Goal: Task Accomplishment & Management: Use online tool/utility

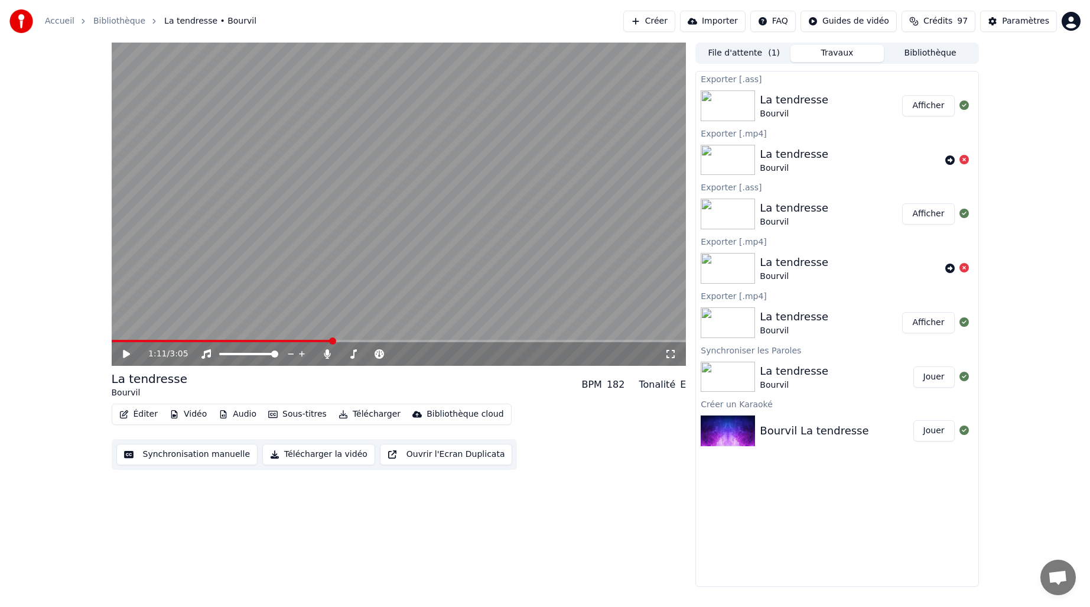
click at [333, 342] on span at bounding box center [399, 341] width 575 height 2
click at [129, 355] on icon at bounding box center [126, 354] width 7 height 8
click at [129, 355] on icon at bounding box center [127, 353] width 6 height 7
click at [129, 355] on icon at bounding box center [126, 354] width 7 height 8
click at [129, 355] on icon at bounding box center [127, 353] width 6 height 7
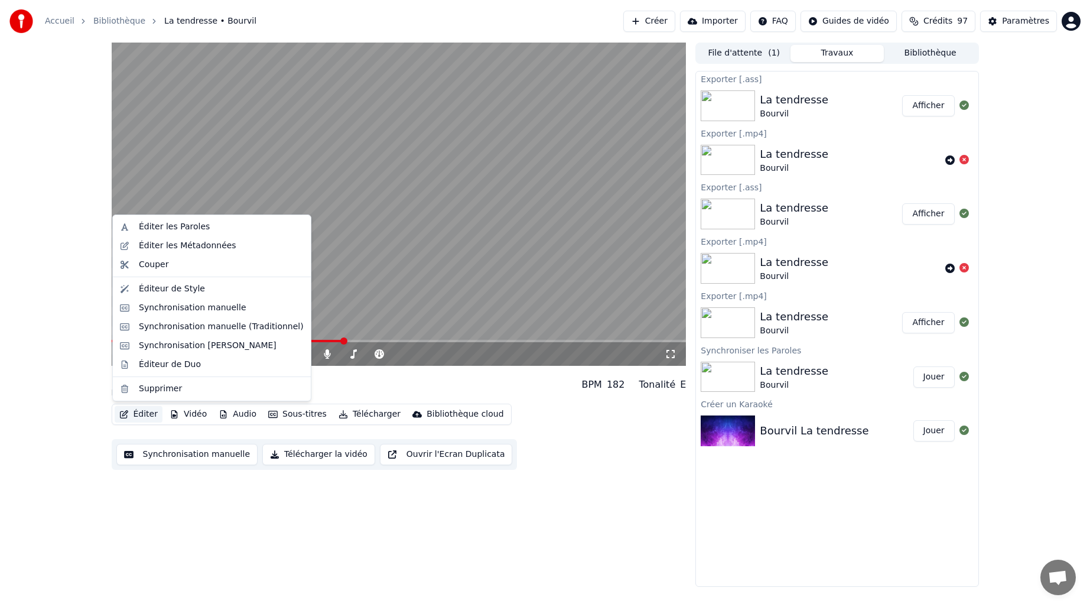
click at [146, 417] on button "Éditer" at bounding box center [139, 414] width 48 height 17
click at [163, 290] on div "Éditeur de Style" at bounding box center [172, 289] width 66 height 12
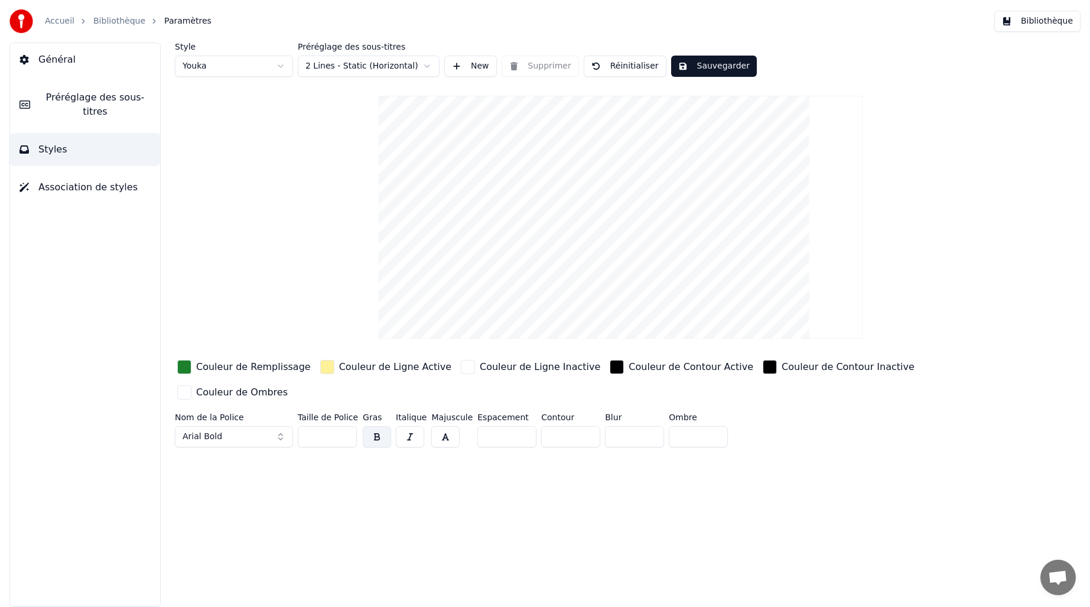
click at [121, 24] on link "Bibliothèque" at bounding box center [119, 21] width 52 height 12
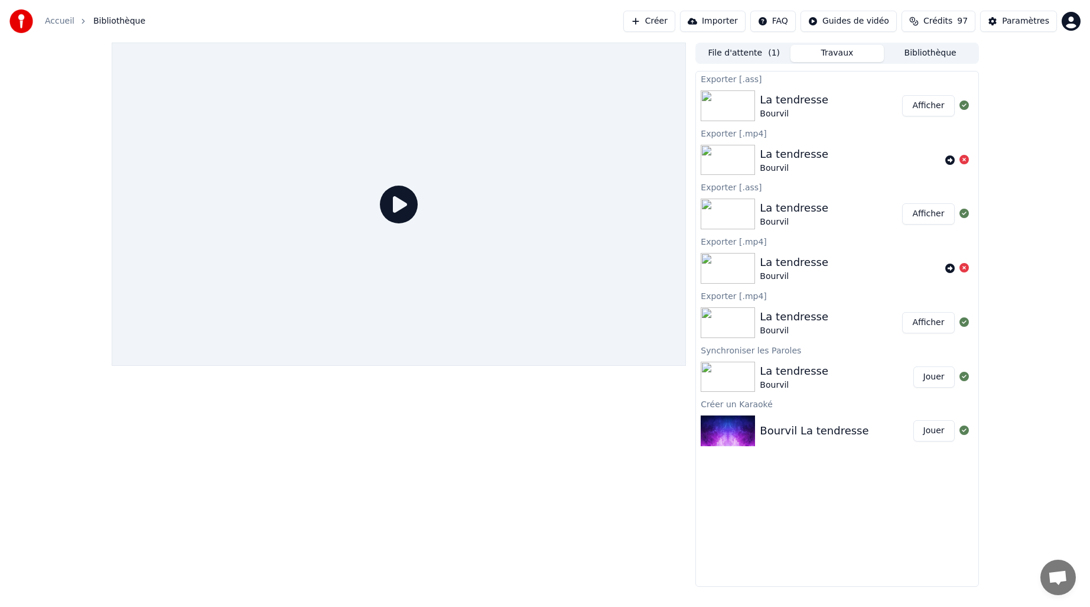
click at [778, 206] on div "La tendresse" at bounding box center [794, 208] width 69 height 17
click at [824, 57] on button "Travaux" at bounding box center [837, 53] width 93 height 17
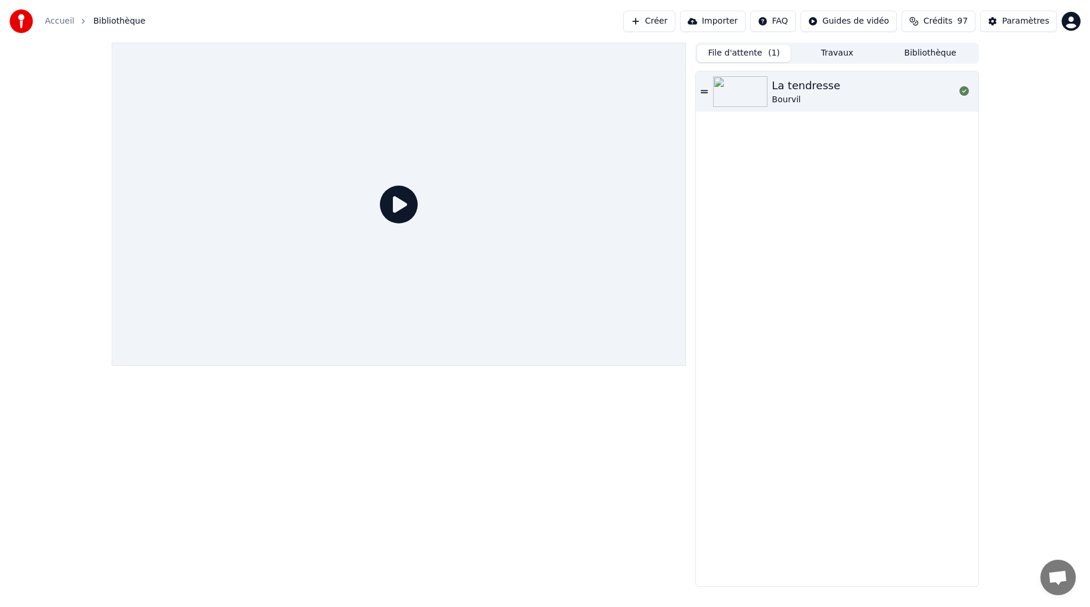
click at [761, 54] on button "File d'attente ( 1 )" at bounding box center [743, 53] width 93 height 17
click at [817, 54] on button "Travaux" at bounding box center [837, 53] width 93 height 17
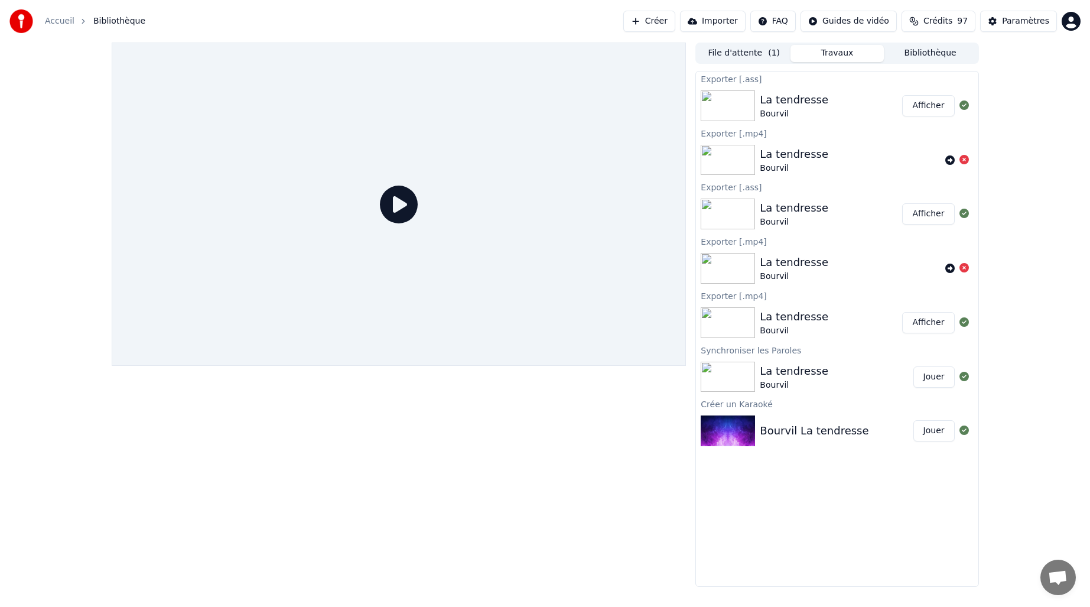
click at [938, 109] on button "Afficher" at bounding box center [928, 105] width 52 height 21
click at [930, 379] on button "Jouer" at bounding box center [934, 376] width 41 height 21
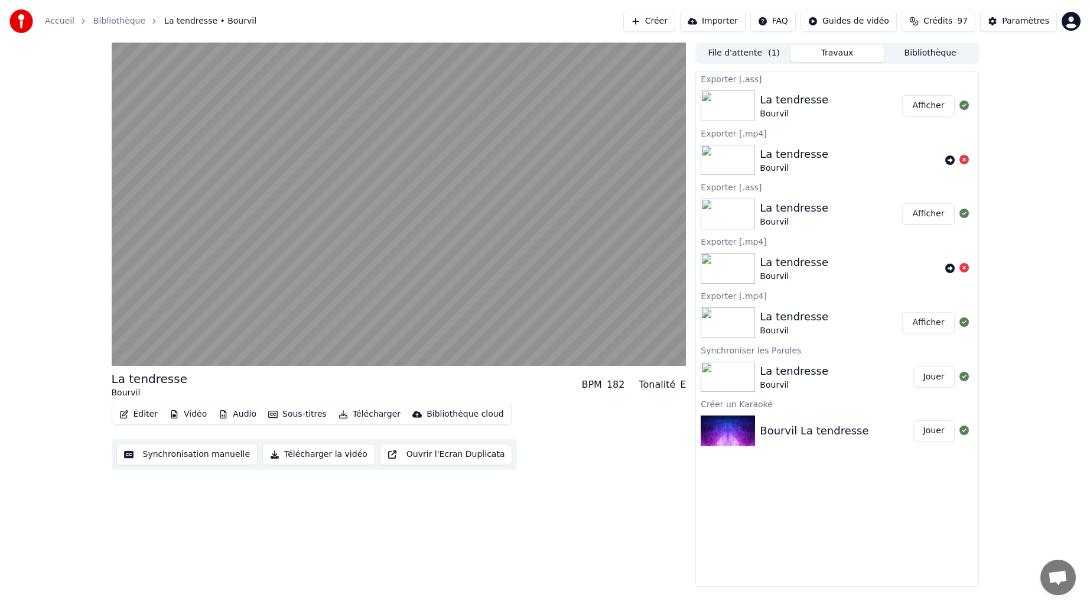
click at [140, 413] on button "Éditer" at bounding box center [139, 414] width 48 height 17
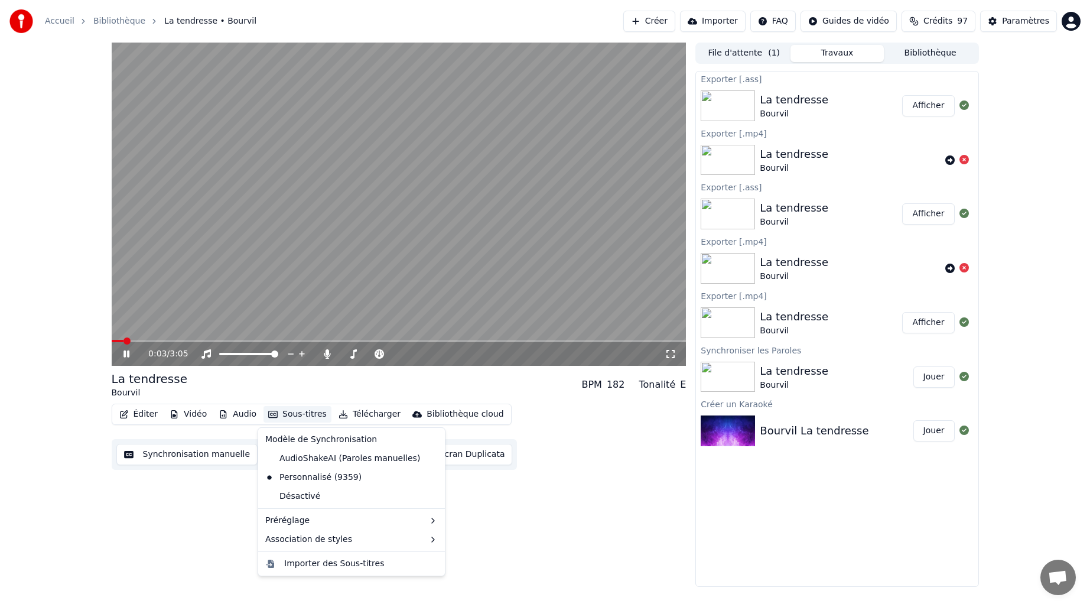
click at [128, 350] on icon at bounding box center [135, 353] width 28 height 9
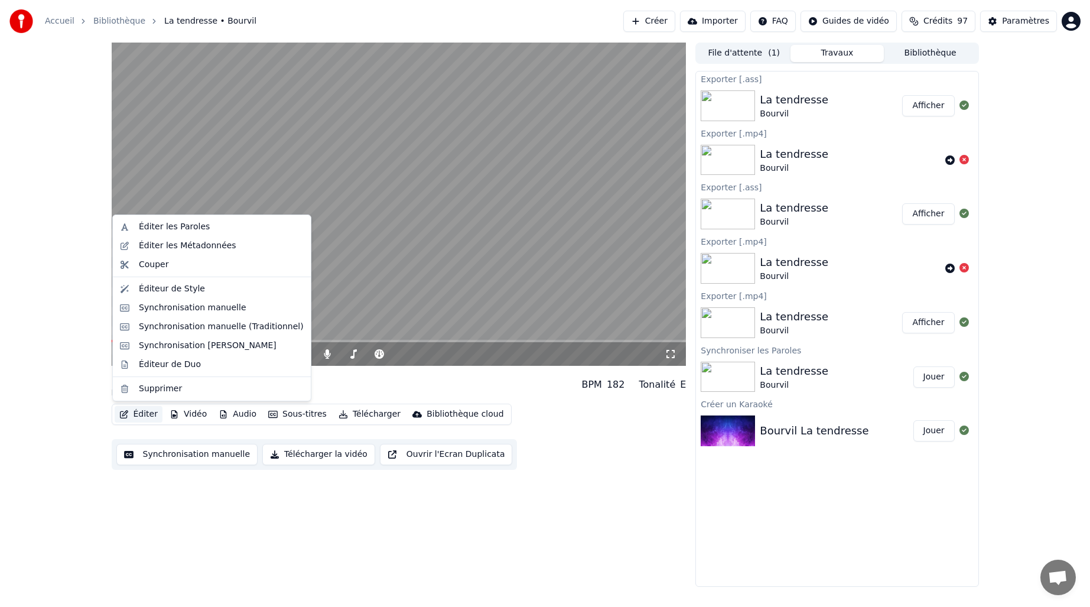
click at [137, 413] on button "Éditer" at bounding box center [139, 414] width 48 height 17
click at [150, 226] on div "Éditer les Paroles" at bounding box center [174, 227] width 71 height 12
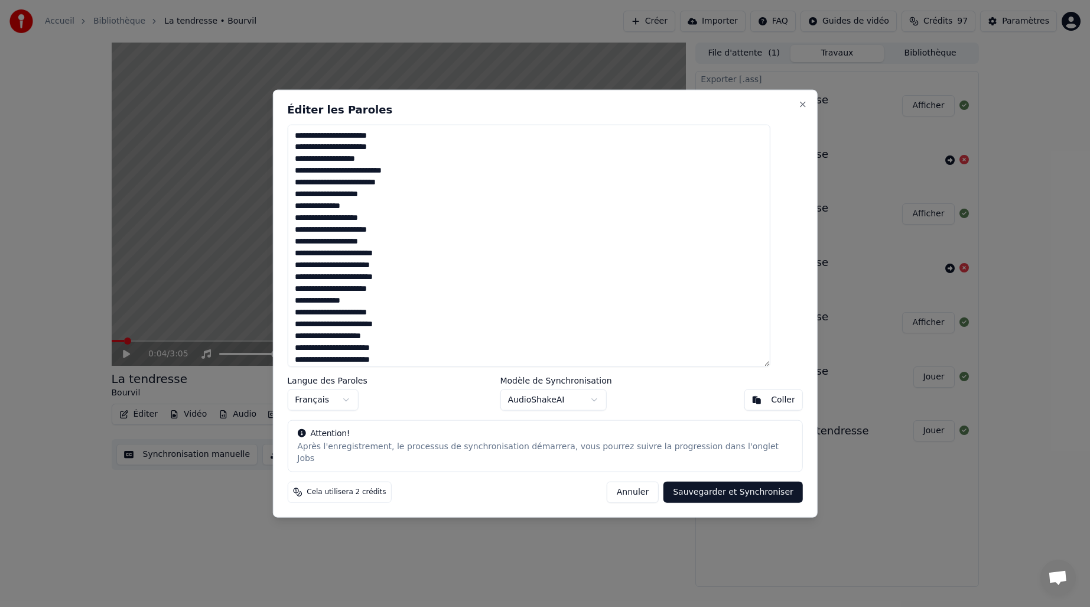
click at [612, 492] on button "Annuler" at bounding box center [633, 492] width 52 height 21
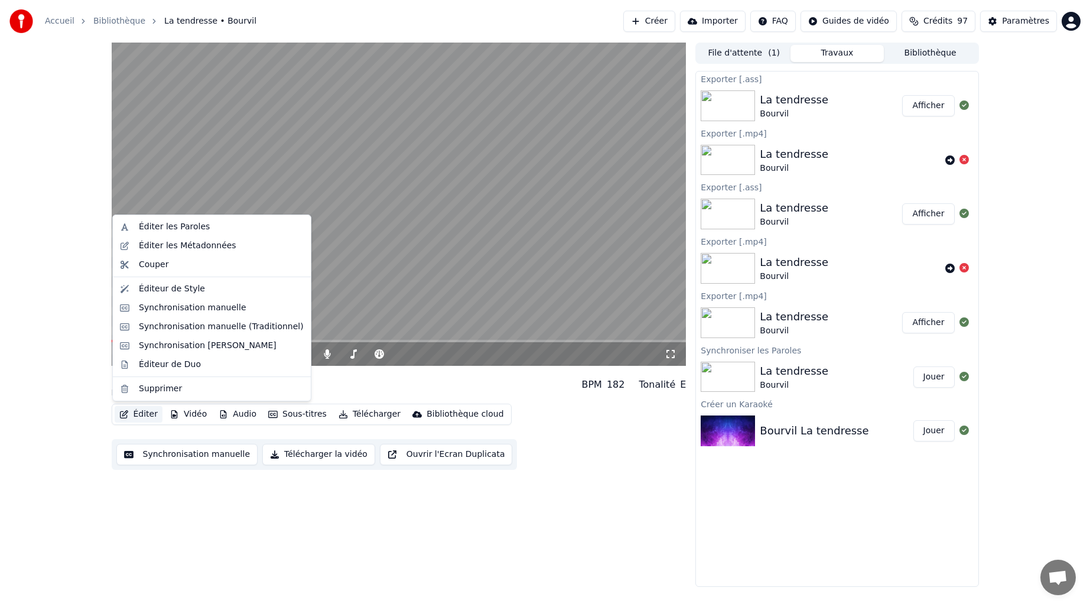
click at [152, 414] on button "Éditer" at bounding box center [139, 414] width 48 height 17
click at [171, 312] on div "Synchronisation manuelle" at bounding box center [193, 308] width 108 height 12
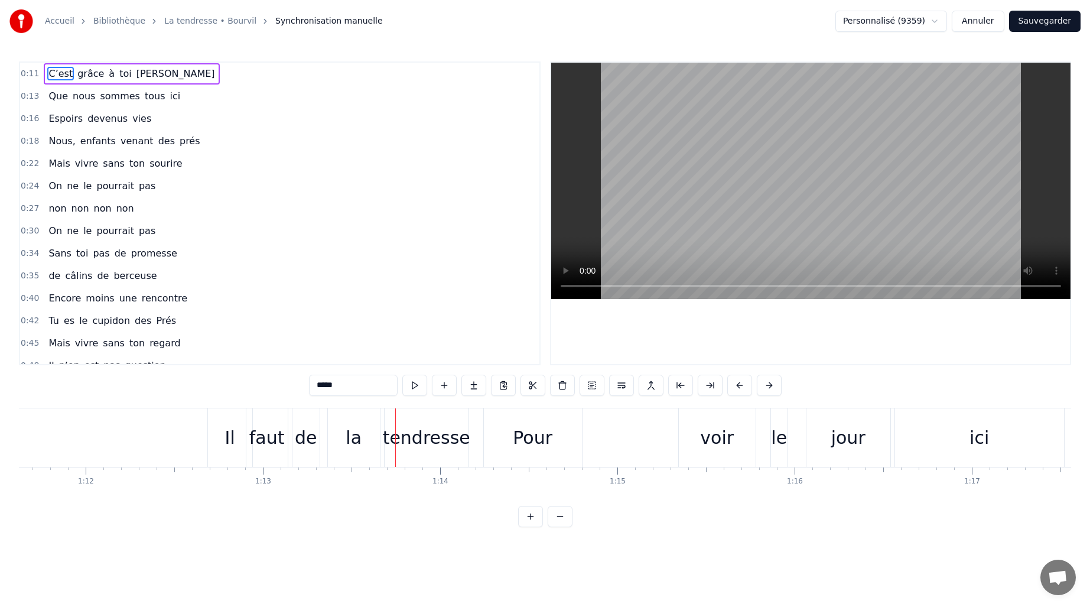
scroll to position [0, 12717]
click at [187, 404] on div "0:11 C’est grâce à toi [PERSON_NAME] 0:13 Que nous sommes tous ici 0:16 Espoirs…" at bounding box center [545, 294] width 1053 height 466
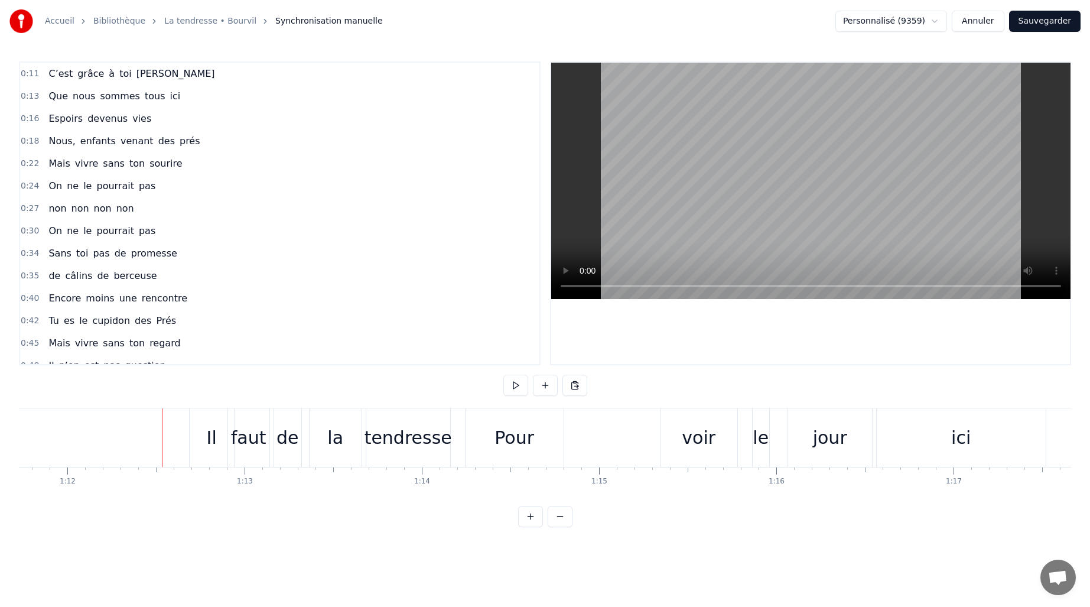
click at [527, 432] on div "Pour" at bounding box center [515, 437] width 40 height 27
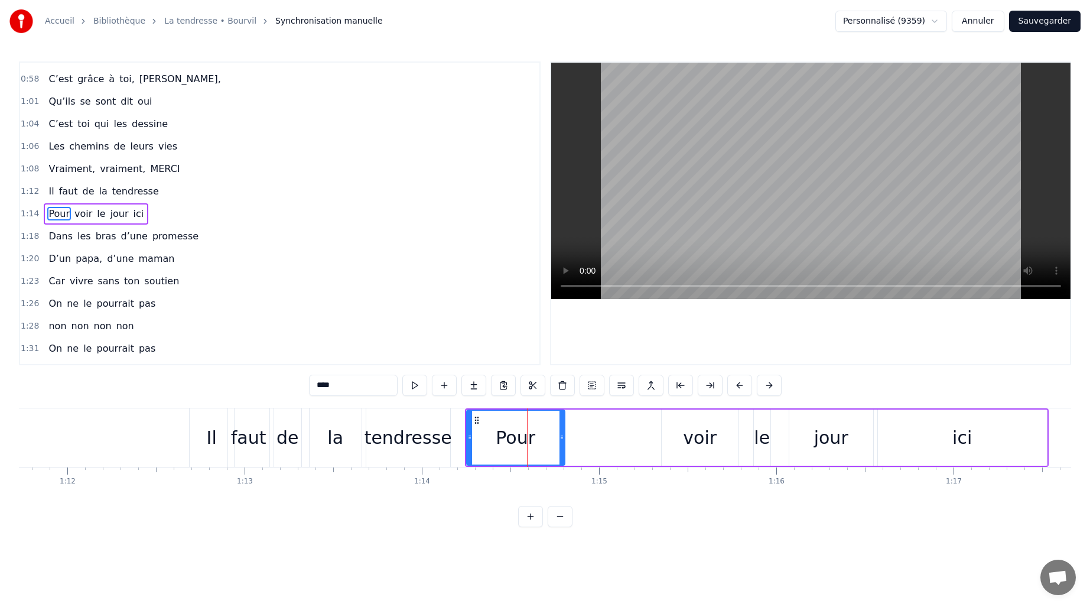
scroll to position [355, 0]
drag, startPoint x: 563, startPoint y: 442, endPoint x: 678, endPoint y: 439, distance: 115.3
click at [675, 439] on div at bounding box center [672, 438] width 5 height 54
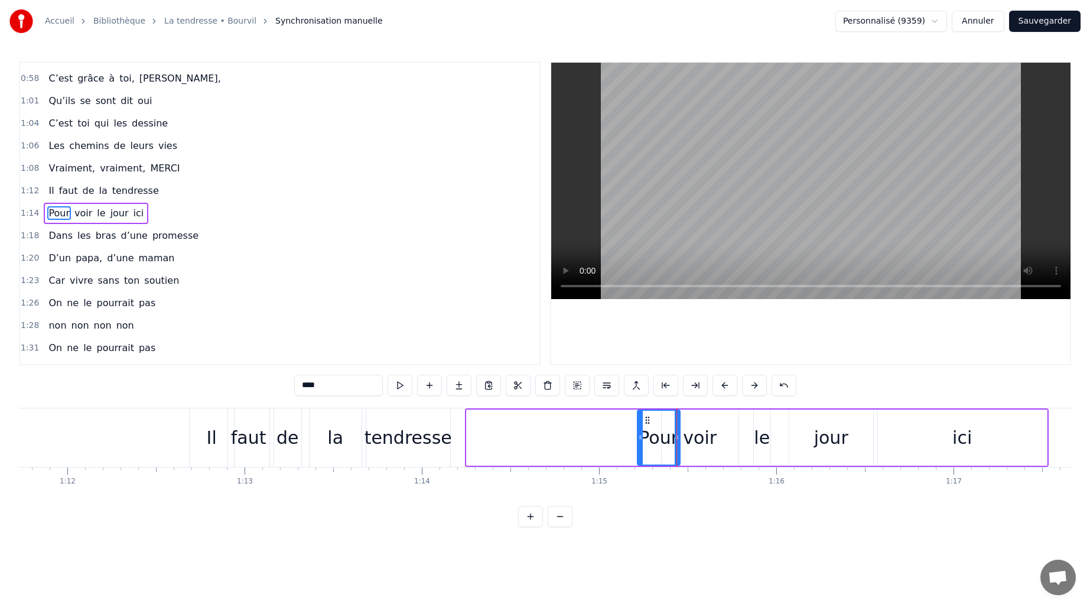
drag, startPoint x: 469, startPoint y: 440, endPoint x: 638, endPoint y: 449, distance: 169.9
click at [639, 449] on div at bounding box center [640, 438] width 5 height 54
click at [435, 436] on div "tendresse" at bounding box center [408, 437] width 87 height 27
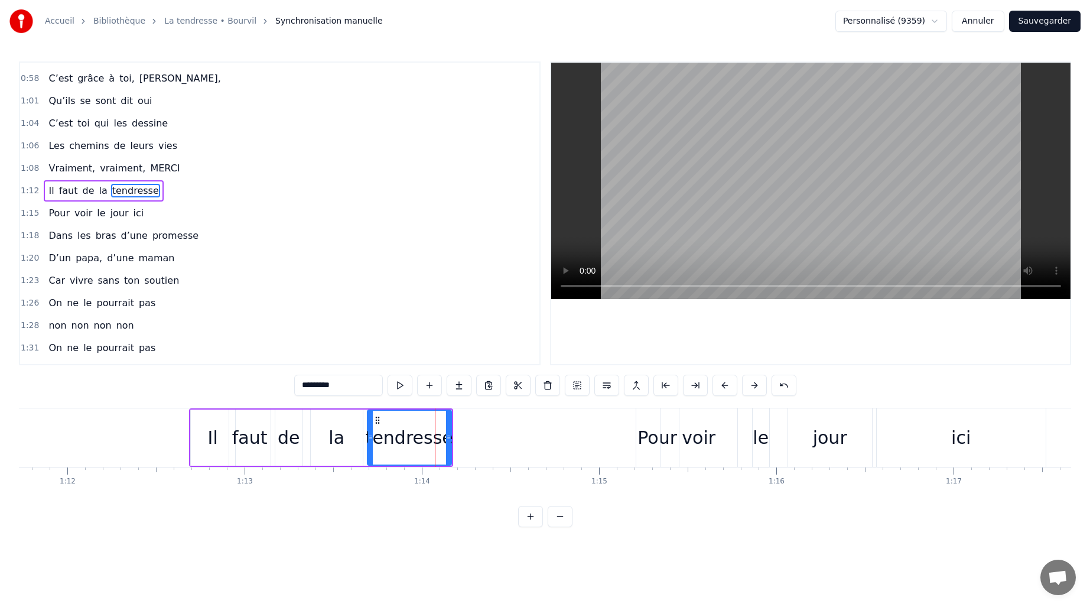
scroll to position [332, 0]
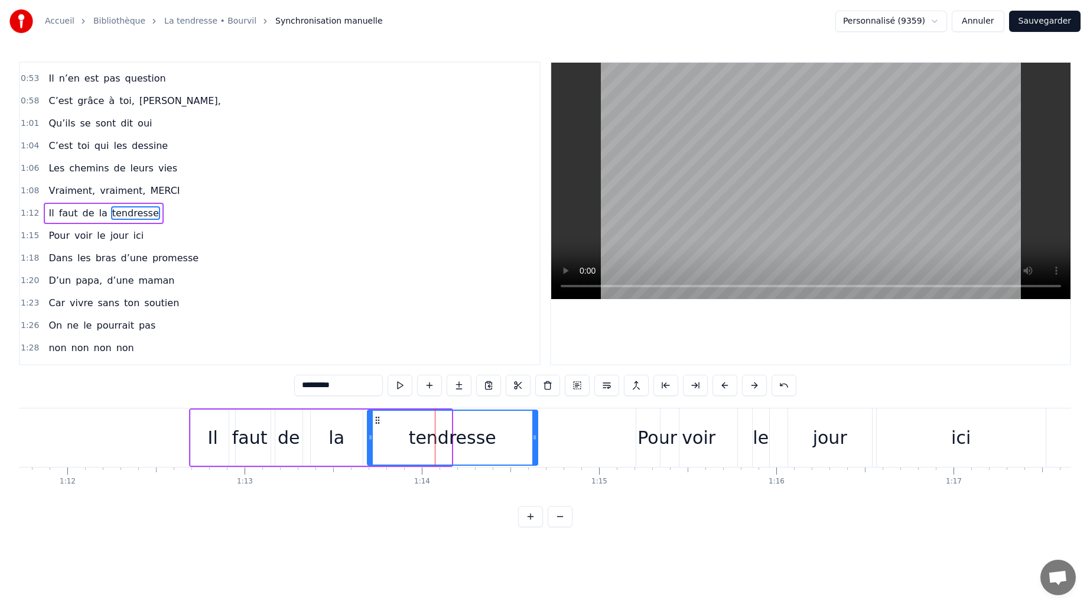
drag, startPoint x: 452, startPoint y: 434, endPoint x: 535, endPoint y: 445, distance: 84.1
click at [535, 445] on div at bounding box center [534, 438] width 5 height 54
drag, startPoint x: 371, startPoint y: 442, endPoint x: 347, endPoint y: 452, distance: 26.2
click at [452, 443] on div at bounding box center [452, 438] width 5 height 54
click at [333, 440] on div "la" at bounding box center [337, 437] width 16 height 27
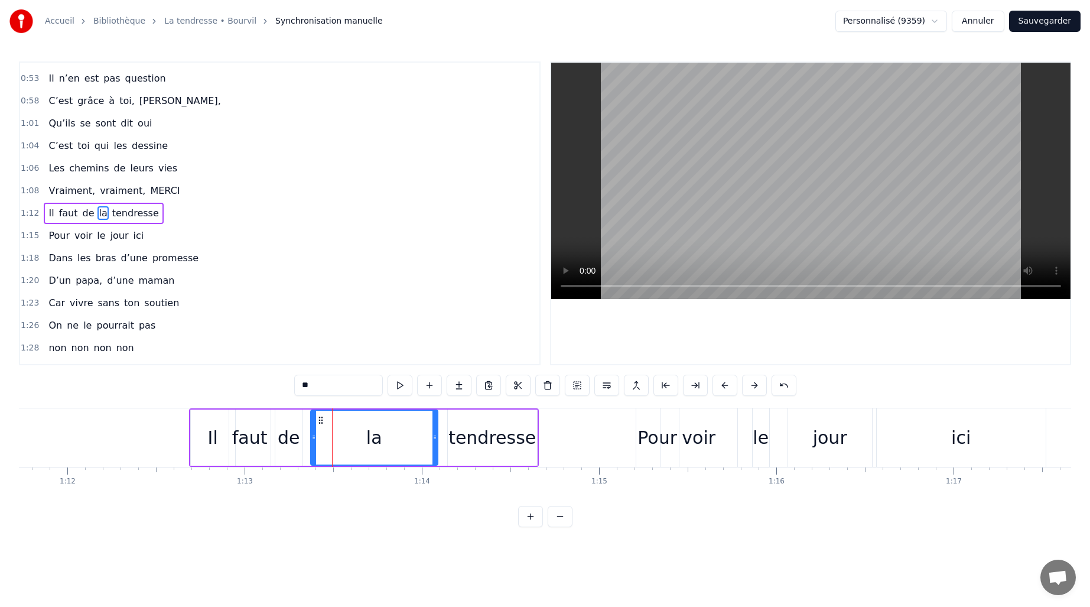
drag, startPoint x: 358, startPoint y: 439, endPoint x: 434, endPoint y: 436, distance: 75.7
click at [434, 436] on icon at bounding box center [435, 437] width 5 height 9
drag, startPoint x: 314, startPoint y: 437, endPoint x: 361, endPoint y: 437, distance: 47.3
click at [361, 437] on icon at bounding box center [361, 437] width 5 height 9
click at [299, 441] on div "de" at bounding box center [288, 438] width 27 height 56
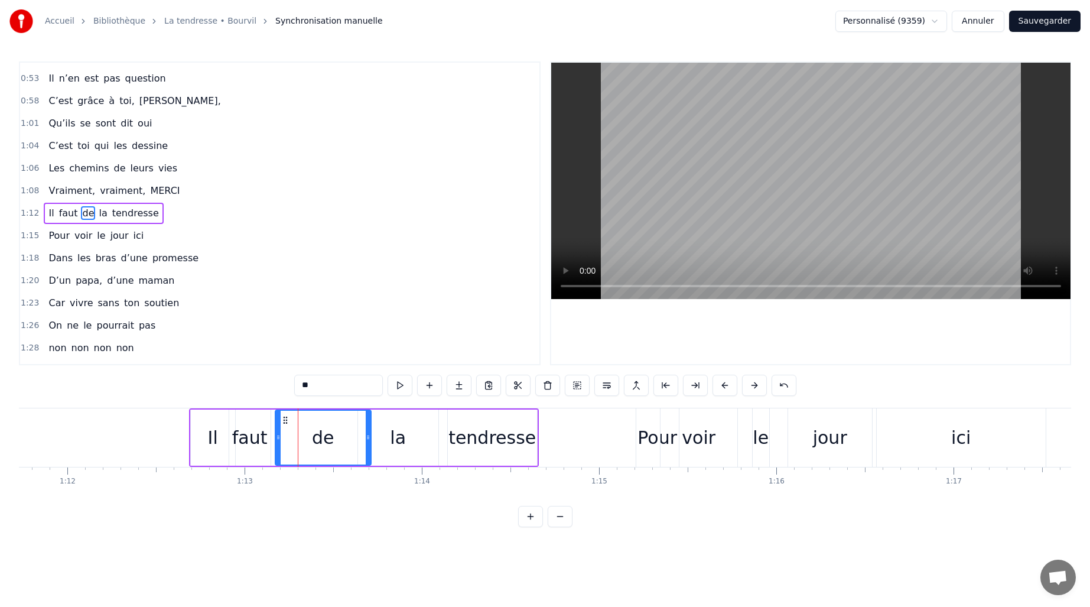
drag, startPoint x: 303, startPoint y: 439, endPoint x: 369, endPoint y: 437, distance: 66.2
click at [369, 437] on icon at bounding box center [368, 437] width 5 height 9
drag, startPoint x: 277, startPoint y: 448, endPoint x: 314, endPoint y: 447, distance: 37.3
click at [314, 447] on div at bounding box center [315, 438] width 5 height 54
click at [258, 447] on div "faut" at bounding box center [249, 437] width 35 height 27
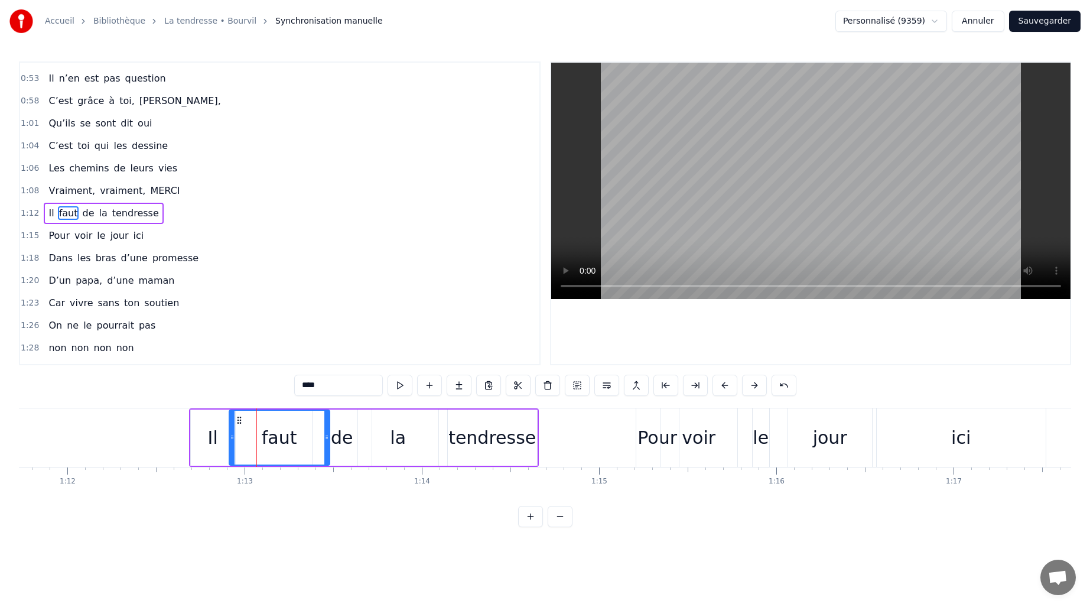
drag, startPoint x: 269, startPoint y: 443, endPoint x: 327, endPoint y: 443, distance: 57.9
click at [327, 443] on div at bounding box center [326, 438] width 5 height 54
drag, startPoint x: 232, startPoint y: 443, endPoint x: 270, endPoint y: 443, distance: 37.8
click at [270, 443] on div at bounding box center [270, 438] width 5 height 54
click at [215, 439] on div "Il" at bounding box center [213, 437] width 10 height 27
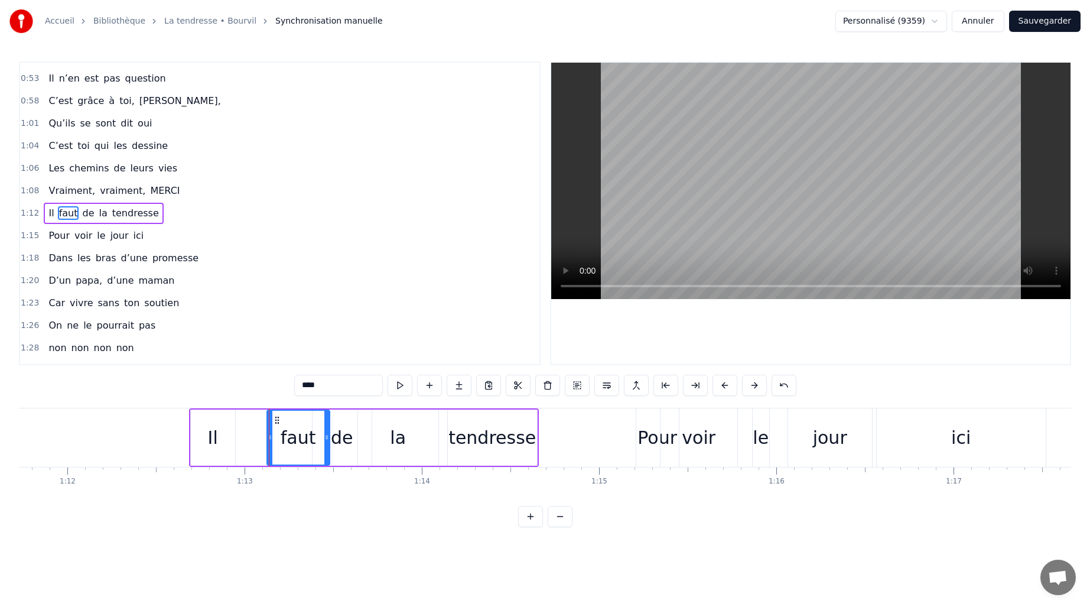
type input "**"
drag, startPoint x: 231, startPoint y: 437, endPoint x: 276, endPoint y: 441, distance: 45.1
click at [276, 441] on icon at bounding box center [277, 437] width 5 height 9
drag, startPoint x: 196, startPoint y: 440, endPoint x: 241, endPoint y: 450, distance: 46.0
click at [241, 450] on div at bounding box center [240, 438] width 5 height 54
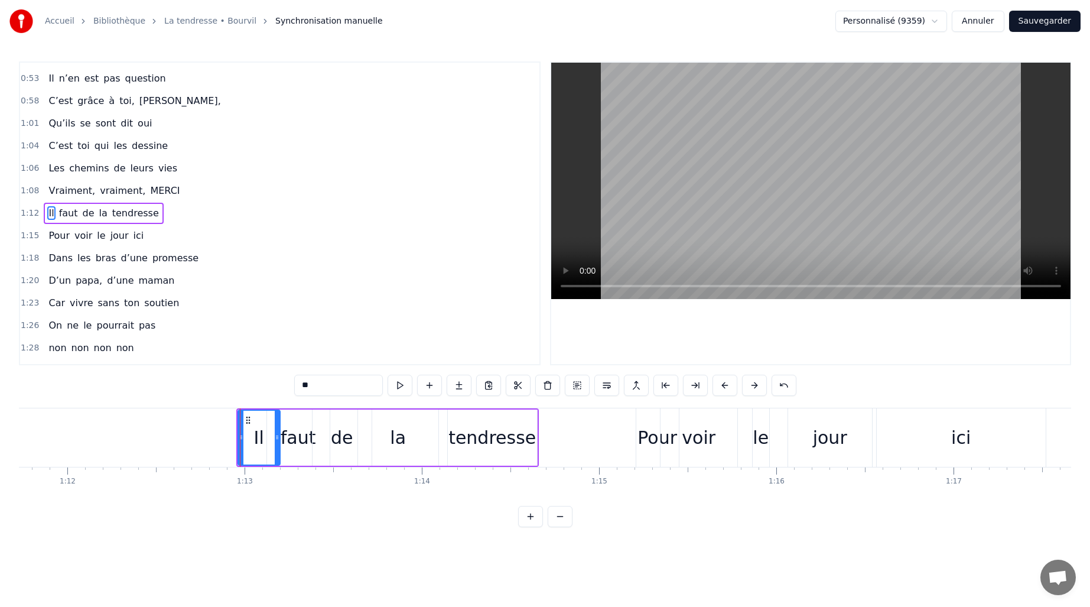
click at [163, 405] on div "0:11 C’est grâce à toi [PERSON_NAME] 0:13 Que nous sommes tous ici 0:16 Espoirs…" at bounding box center [545, 294] width 1053 height 466
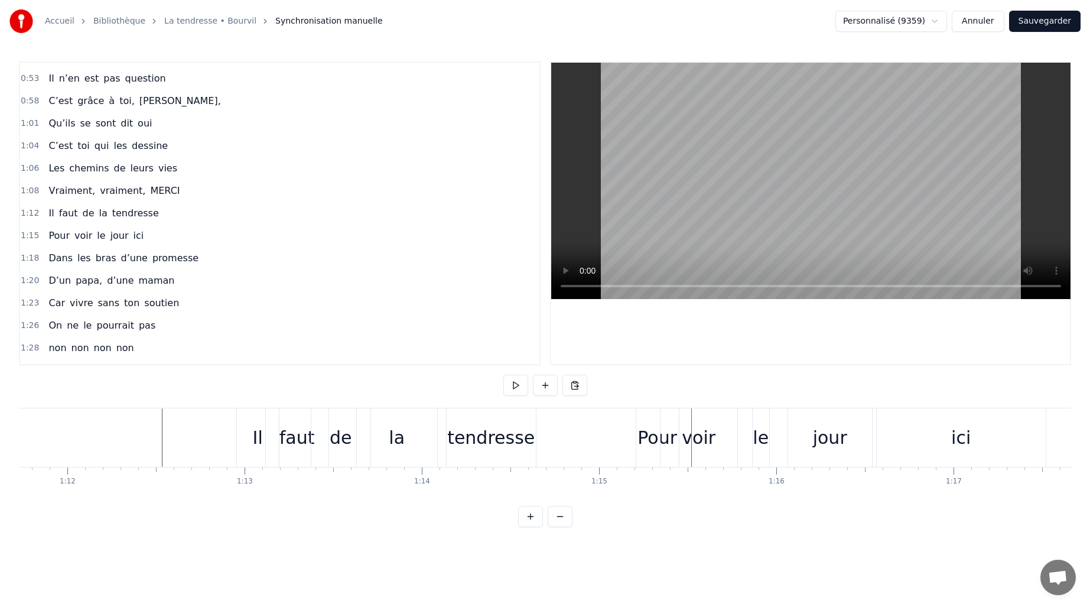
click at [459, 438] on div "tendresse" at bounding box center [490, 437] width 87 height 27
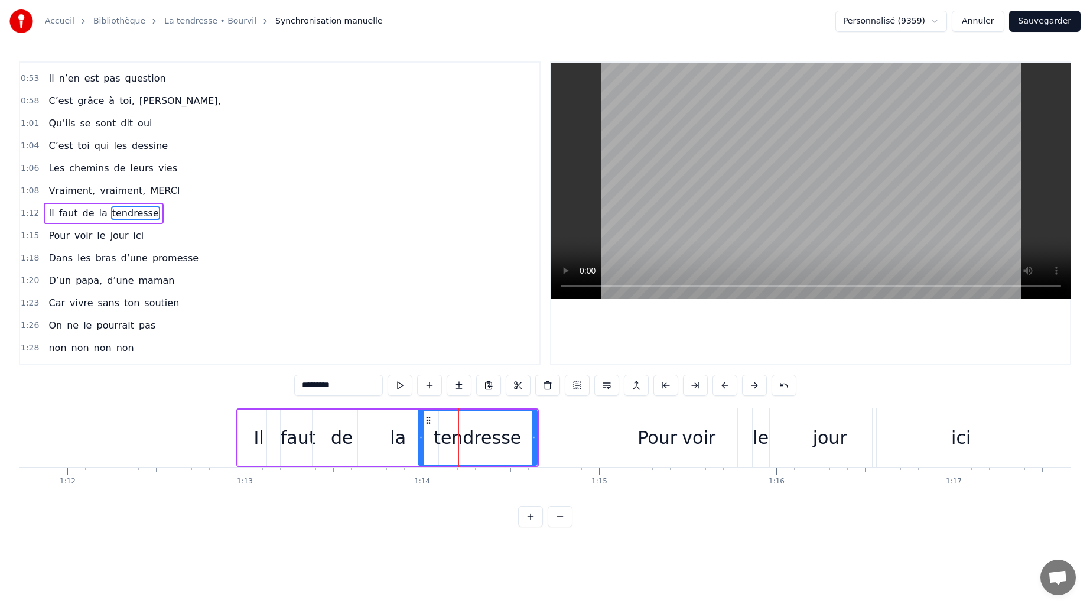
drag, startPoint x: 449, startPoint y: 439, endPoint x: 419, endPoint y: 437, distance: 29.6
click at [419, 437] on icon at bounding box center [421, 437] width 5 height 9
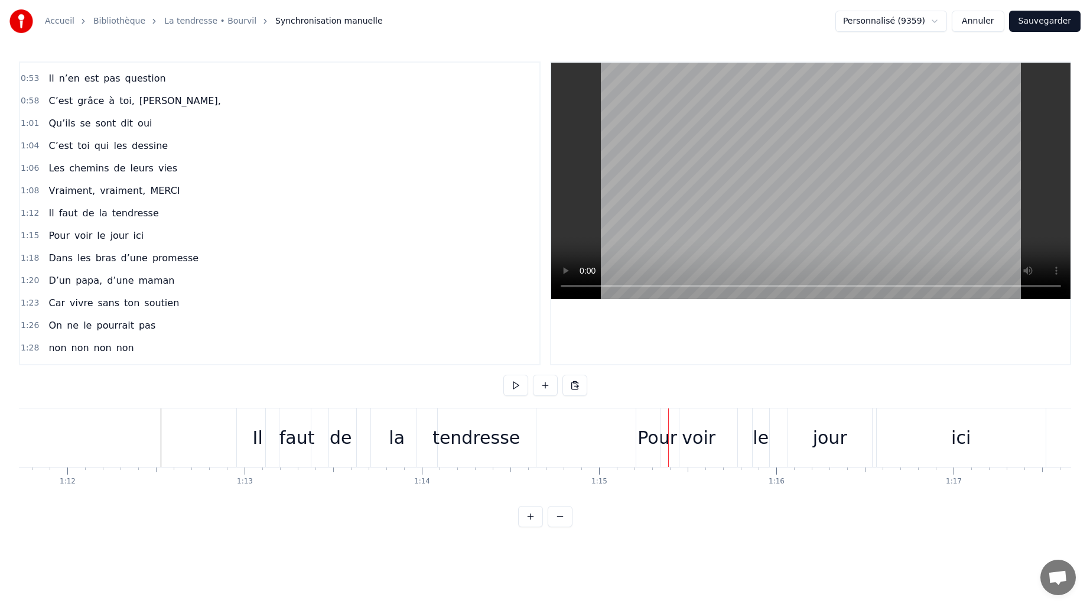
click at [469, 431] on div "tendresse" at bounding box center [476, 437] width 87 height 27
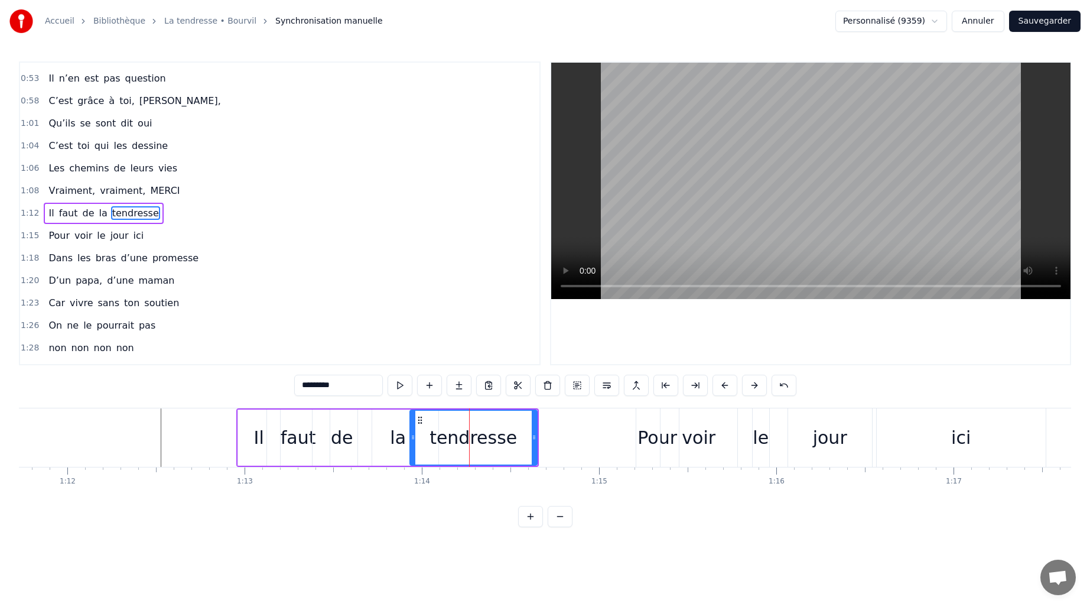
drag, startPoint x: 421, startPoint y: 448, endPoint x: 413, endPoint y: 448, distance: 8.3
click at [413, 448] on div at bounding box center [413, 438] width 5 height 54
drag, startPoint x: 536, startPoint y: 444, endPoint x: 527, endPoint y: 447, distance: 9.2
click at [527, 447] on div "tendresse" at bounding box center [474, 438] width 128 height 56
drag, startPoint x: 533, startPoint y: 445, endPoint x: 506, endPoint y: 446, distance: 27.2
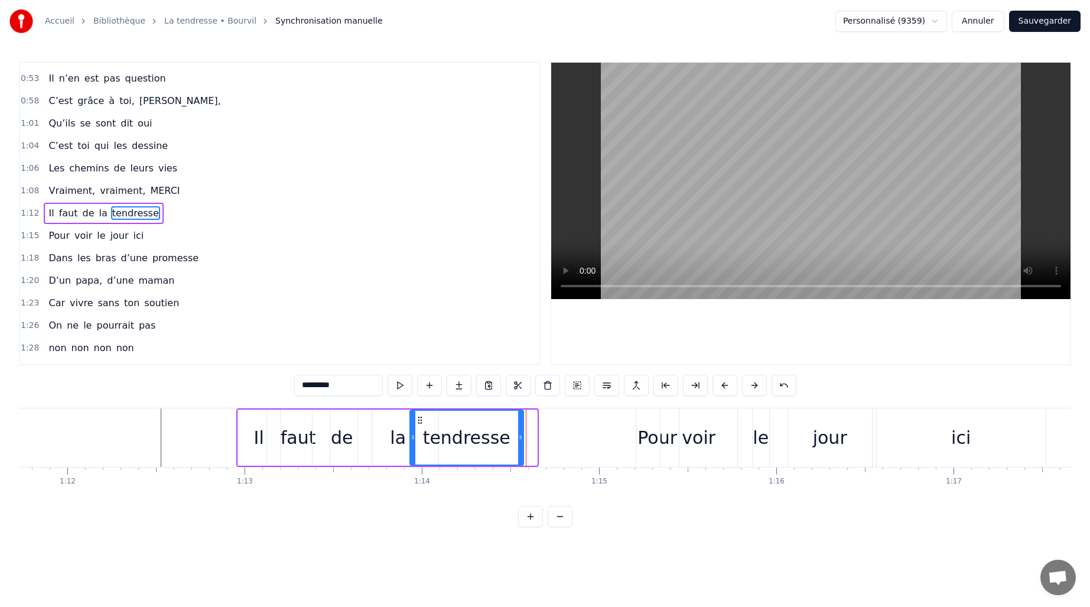
click at [519, 444] on div at bounding box center [520, 438] width 5 height 54
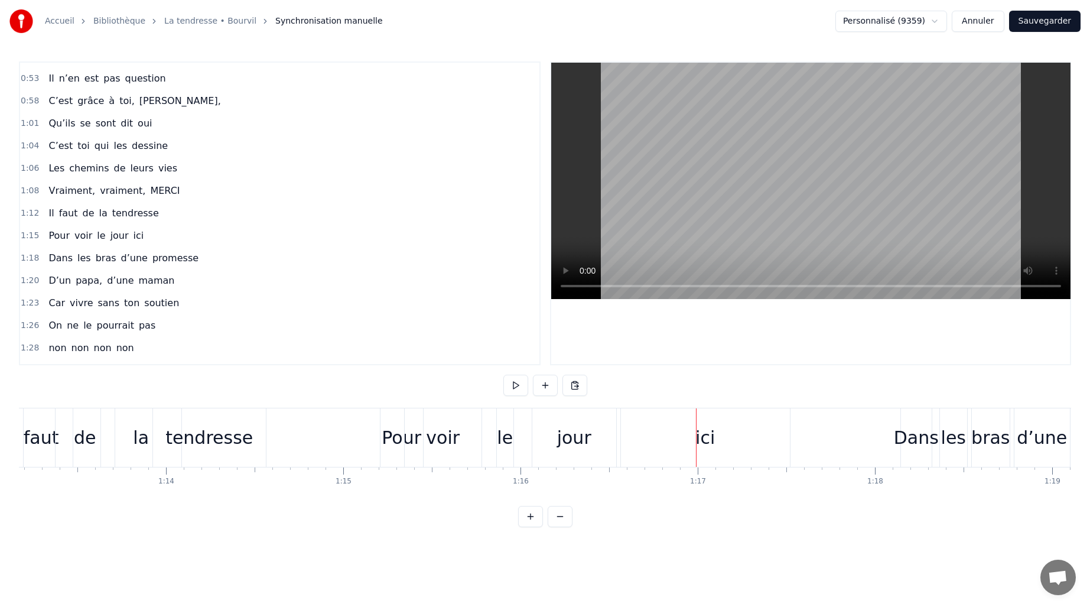
scroll to position [0, 13028]
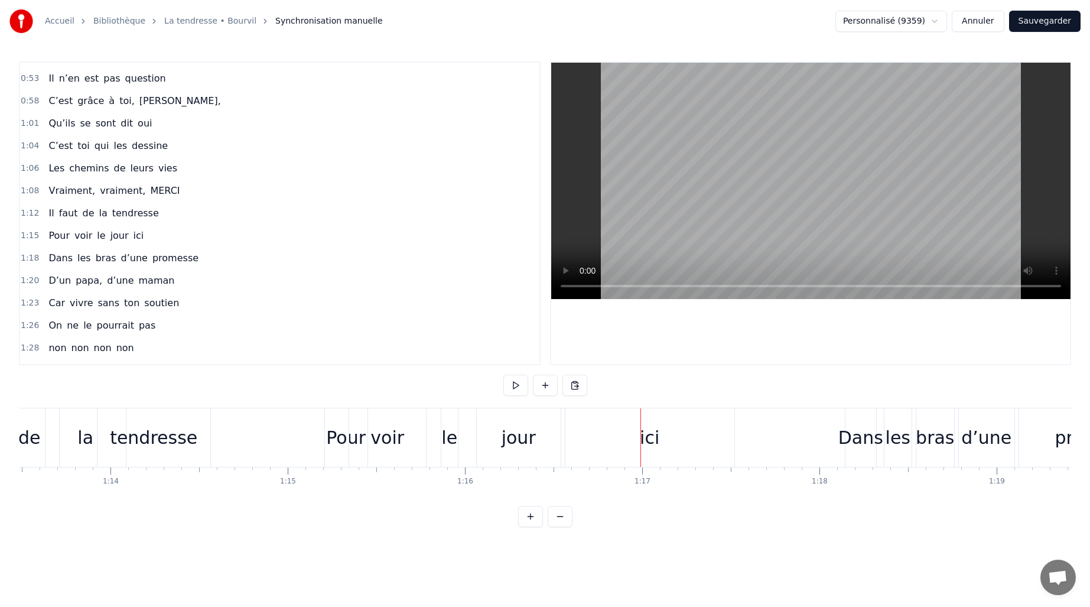
click at [662, 438] on div "ici" at bounding box center [650, 437] width 169 height 59
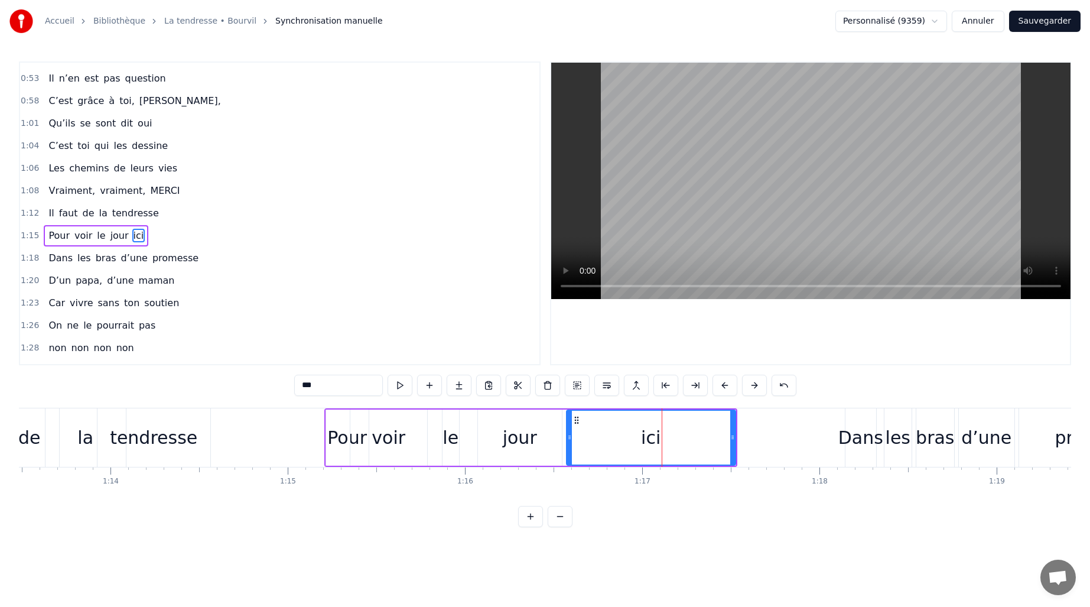
scroll to position [355, 0]
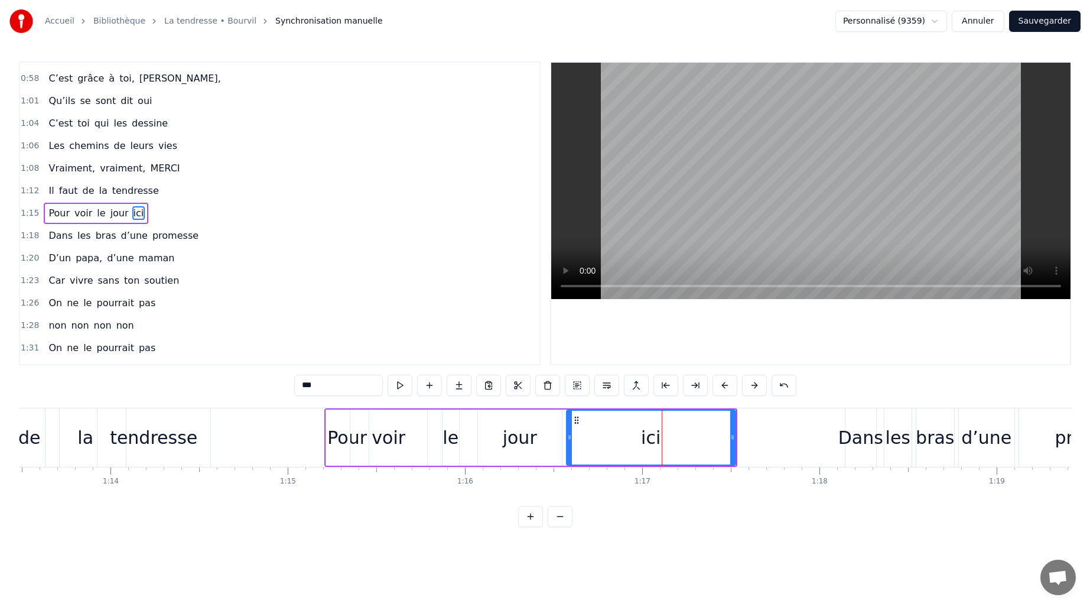
click at [535, 432] on div "jour" at bounding box center [520, 438] width 84 height 56
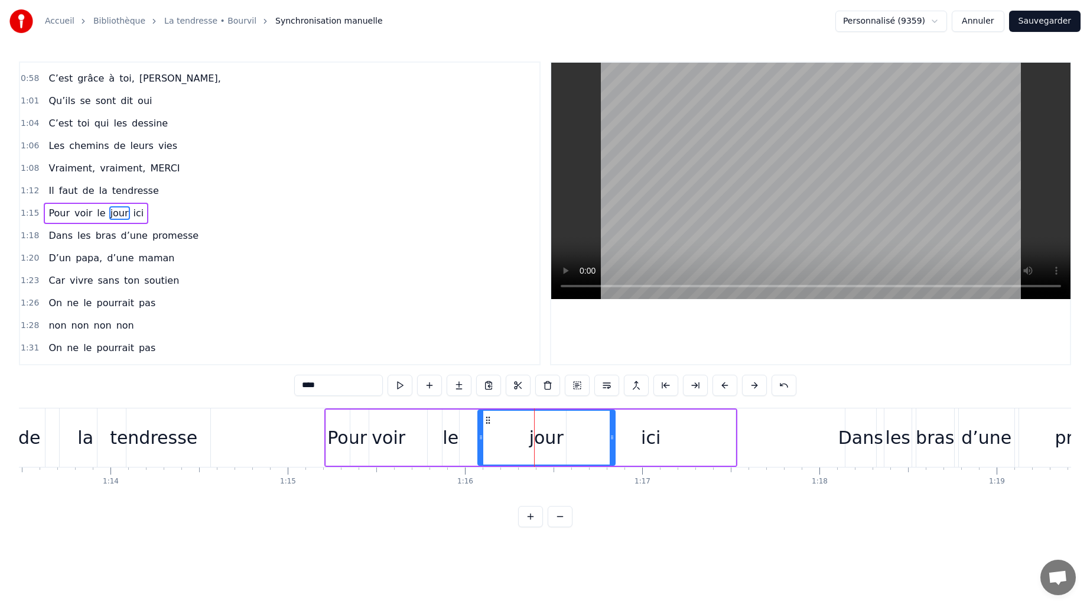
drag, startPoint x: 560, startPoint y: 442, endPoint x: 613, endPoint y: 441, distance: 53.2
click at [613, 441] on div at bounding box center [612, 438] width 5 height 54
drag, startPoint x: 480, startPoint y: 441, endPoint x: 520, endPoint y: 441, distance: 40.2
click at [521, 441] on icon at bounding box center [520, 437] width 5 height 9
click at [458, 437] on div "le" at bounding box center [451, 438] width 17 height 56
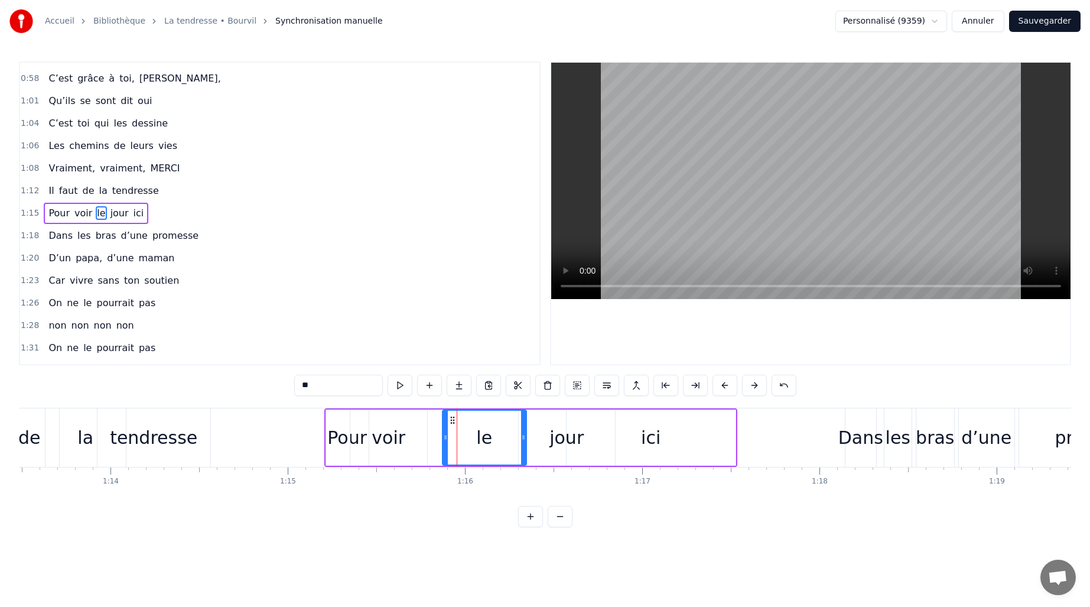
drag, startPoint x: 458, startPoint y: 437, endPoint x: 434, endPoint y: 439, distance: 24.3
click at [525, 437] on div "le" at bounding box center [484, 438] width 85 height 56
drag, startPoint x: 446, startPoint y: 439, endPoint x: 474, endPoint y: 447, distance: 29.7
click at [476, 447] on div at bounding box center [477, 438] width 5 height 54
click at [423, 443] on div "voir" at bounding box center [388, 438] width 77 height 56
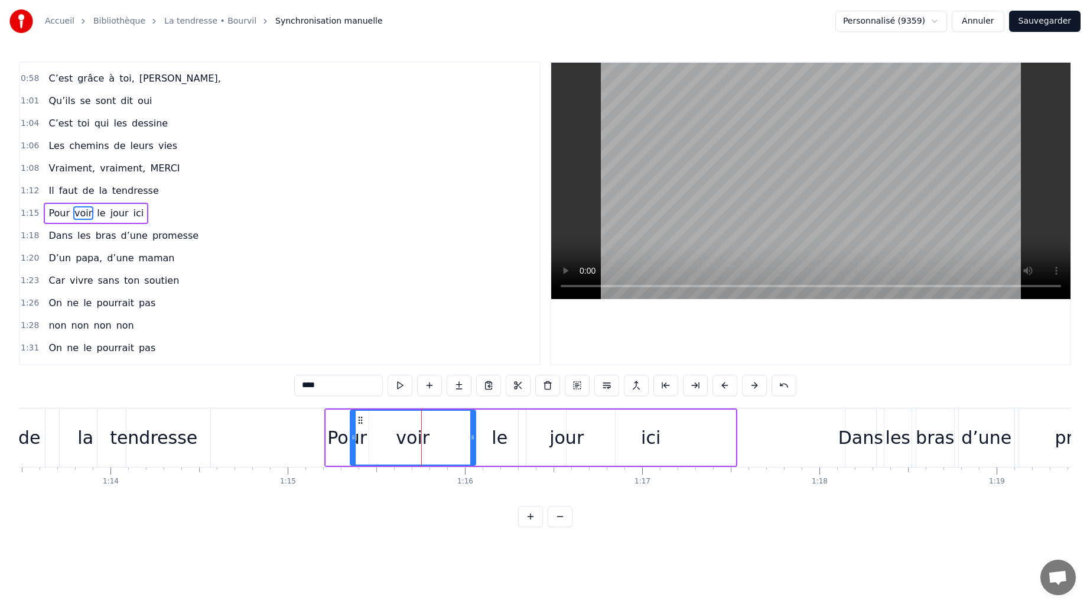
drag, startPoint x: 426, startPoint y: 440, endPoint x: 474, endPoint y: 439, distance: 48.5
click at [474, 439] on icon at bounding box center [472, 437] width 5 height 9
drag, startPoint x: 354, startPoint y: 446, endPoint x: 404, endPoint y: 445, distance: 49.7
click at [404, 445] on div at bounding box center [403, 438] width 5 height 54
click at [356, 437] on div "Pour" at bounding box center [347, 437] width 40 height 27
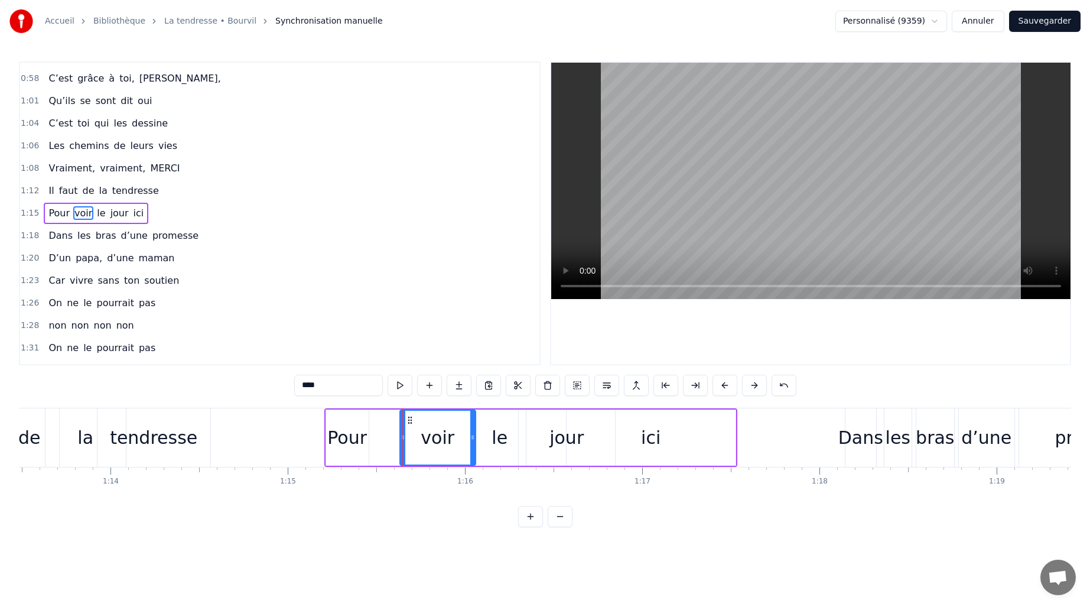
type input "****"
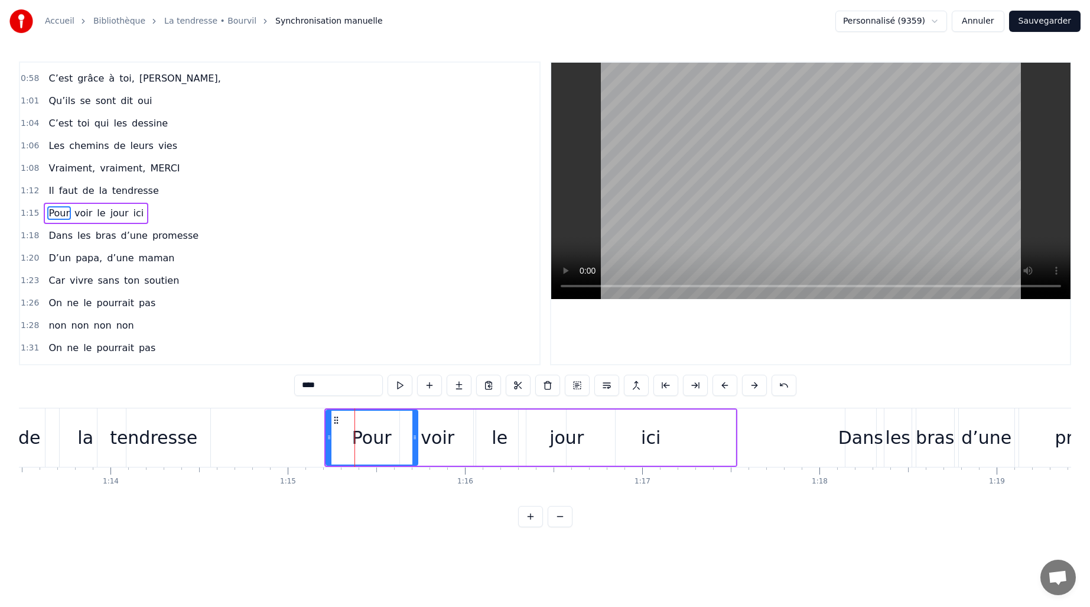
drag, startPoint x: 365, startPoint y: 438, endPoint x: 415, endPoint y: 439, distance: 49.7
click at [415, 439] on icon at bounding box center [415, 437] width 5 height 9
drag, startPoint x: 328, startPoint y: 444, endPoint x: 362, endPoint y: 444, distance: 33.7
click at [362, 444] on div at bounding box center [362, 438] width 5 height 54
click at [253, 406] on div "0:11 C’est grâce à toi [PERSON_NAME] 0:13 Que nous sommes tous ici 0:16 Espoirs…" at bounding box center [545, 294] width 1053 height 466
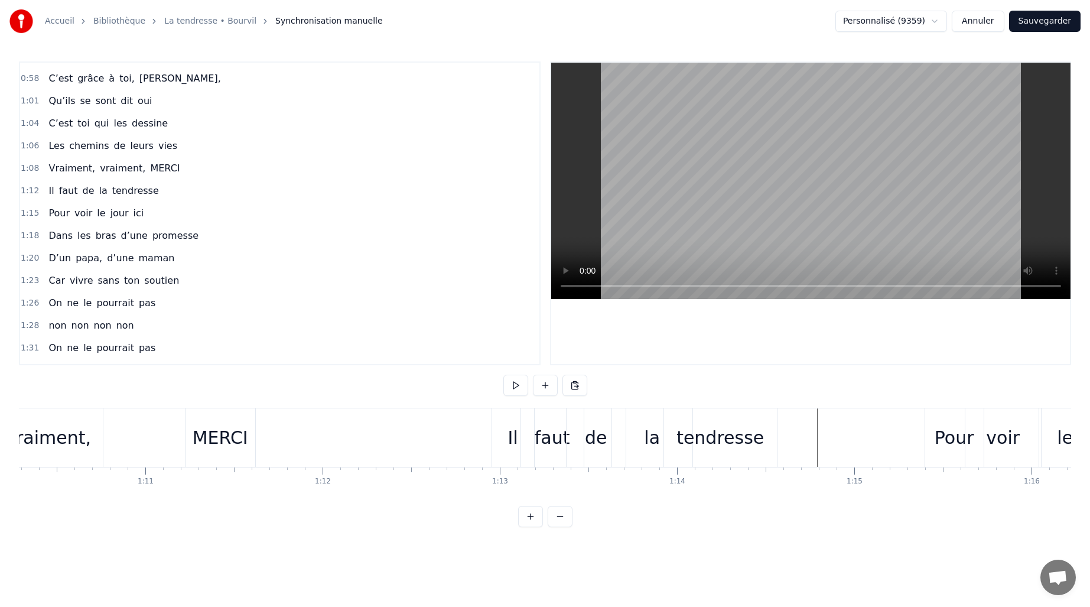
scroll to position [0, 12387]
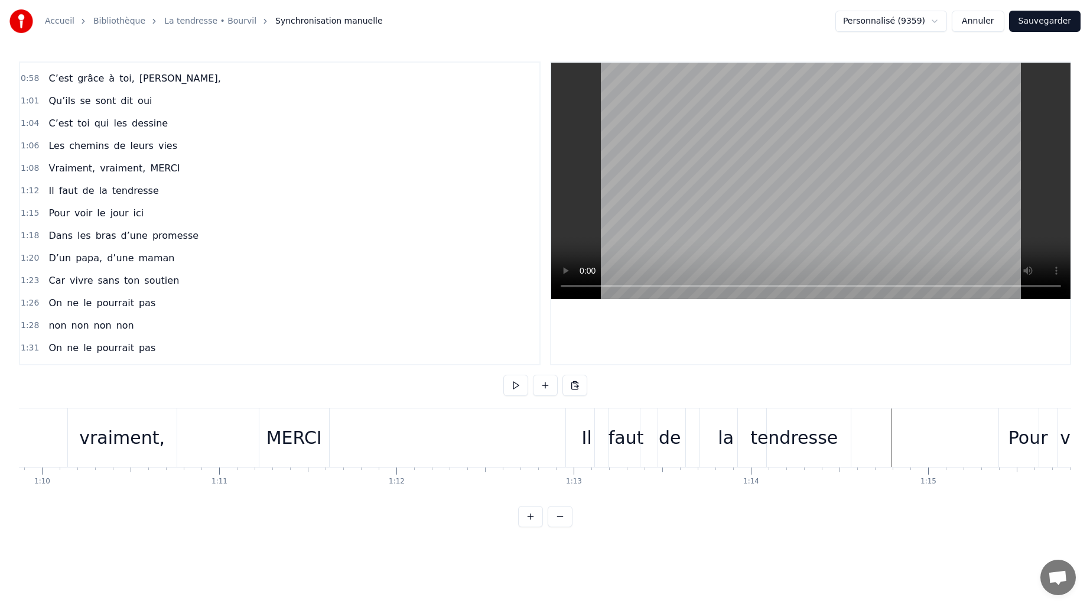
click at [214, 402] on div "0:11 C’est grâce à toi [PERSON_NAME] 0:13 Que nous sommes tous ici 0:16 Espoirs…" at bounding box center [545, 294] width 1053 height 466
click at [215, 407] on div "0:11 C’est grâce à toi [PERSON_NAME] 0:13 Que nous sommes tous ici 0:16 Espoirs…" at bounding box center [545, 294] width 1053 height 466
click at [215, 410] on div "Vraiment, vraiment, MERCI" at bounding box center [82, 437] width 499 height 59
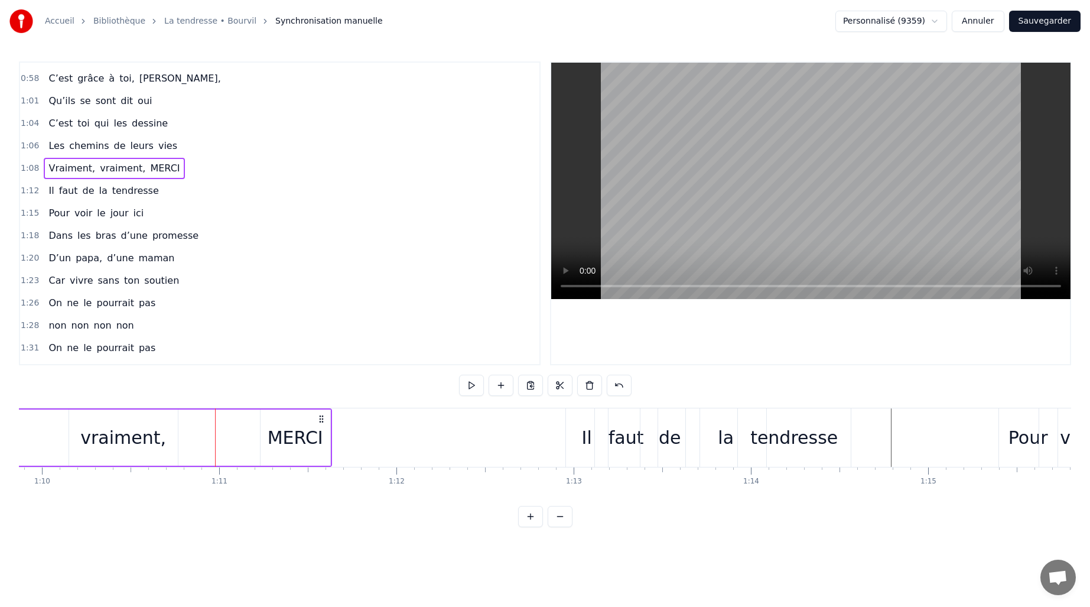
click at [357, 401] on div "0:11 C’est grâce à toi [PERSON_NAME] 0:13 Que nous sommes tous ici 0:16 Espoirs…" at bounding box center [545, 294] width 1053 height 466
click at [352, 404] on div "0:11 C’est grâce à toi [PERSON_NAME] 0:13 Que nous sommes tous ici 0:16 Espoirs…" at bounding box center [545, 294] width 1053 height 466
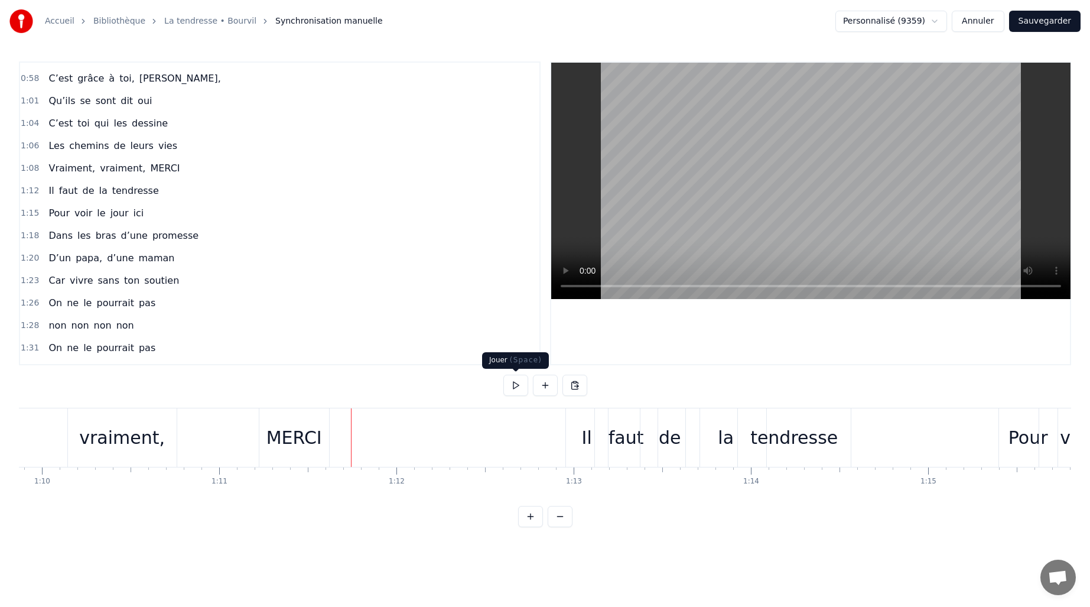
click at [511, 388] on button at bounding box center [516, 385] width 25 height 21
click at [417, 389] on div "0:11 C’est grâce à toi [PERSON_NAME] 0:13 Que nous sommes tous ici 0:16 Espoirs…" at bounding box center [545, 294] width 1053 height 466
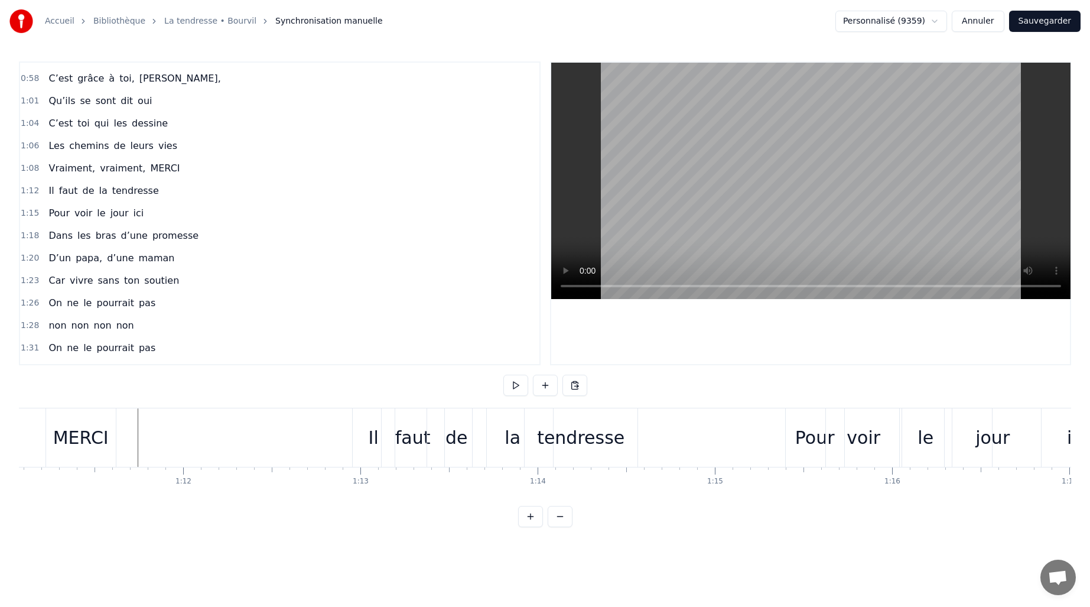
scroll to position [0, 11919]
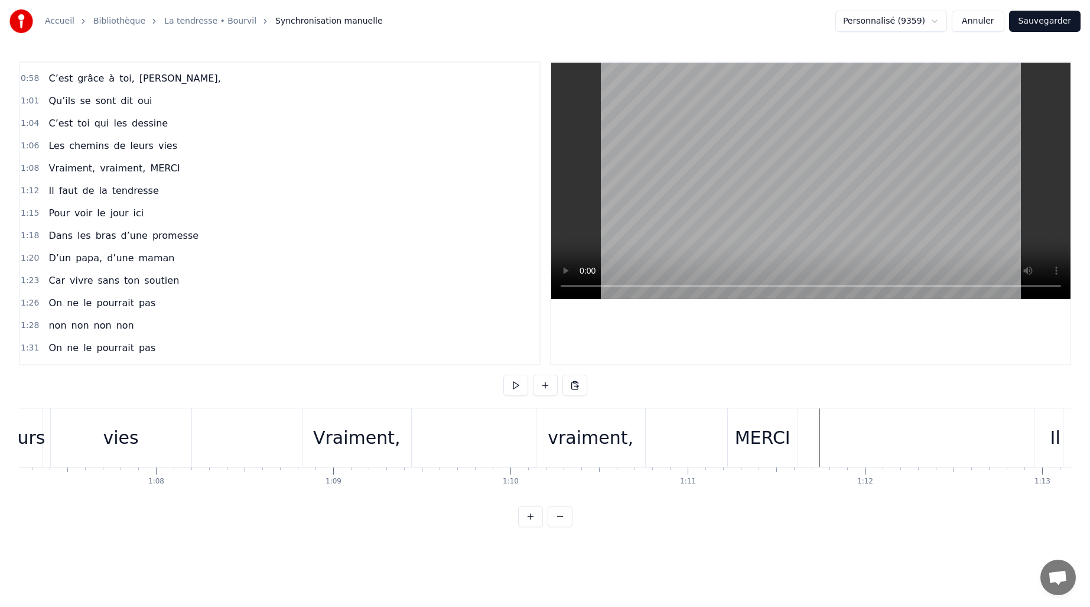
click at [221, 391] on div "0:11 C’est grâce à toi [PERSON_NAME] 0:13 Que nous sommes tous ici 0:16 Espoirs…" at bounding box center [545, 294] width 1053 height 466
click at [222, 403] on div "0:11 C’est grâce à toi [PERSON_NAME] 0:13 Que nous sommes tous ici 0:16 Espoirs…" at bounding box center [545, 294] width 1053 height 466
click at [222, 407] on div "0:11 C’est grâce à toi [PERSON_NAME] 0:13 Que nous sommes tous ici 0:16 Espoirs…" at bounding box center [545, 294] width 1053 height 466
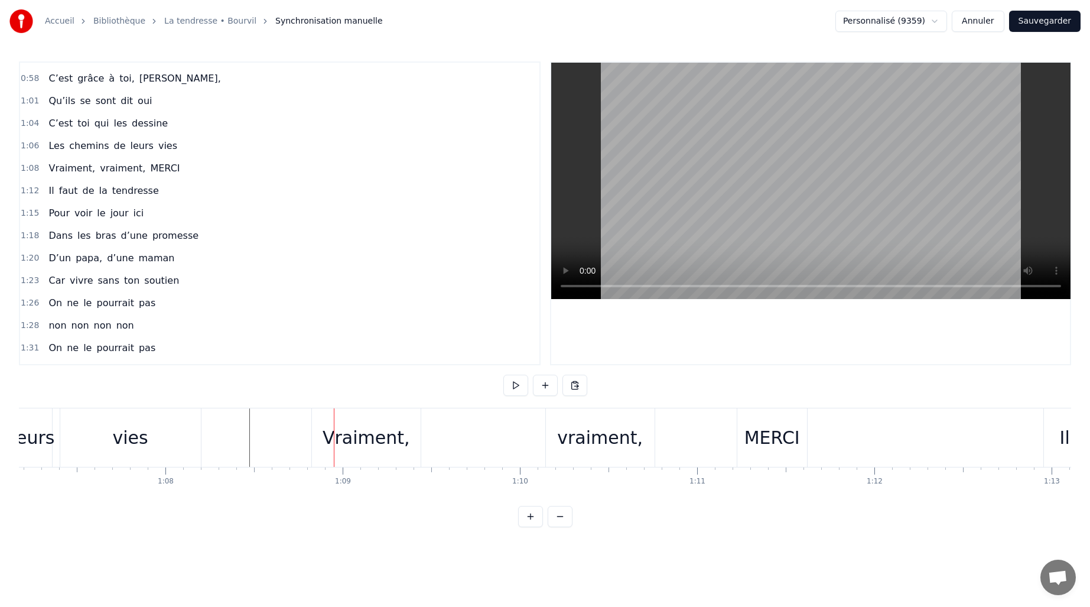
scroll to position [0, 12165]
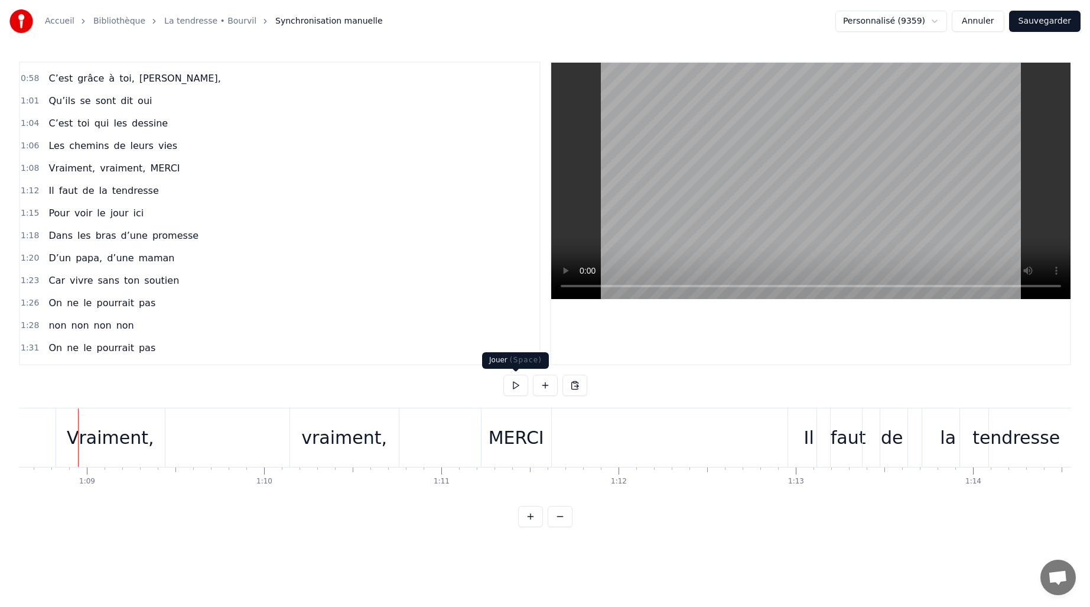
click at [515, 389] on button at bounding box center [516, 385] width 25 height 21
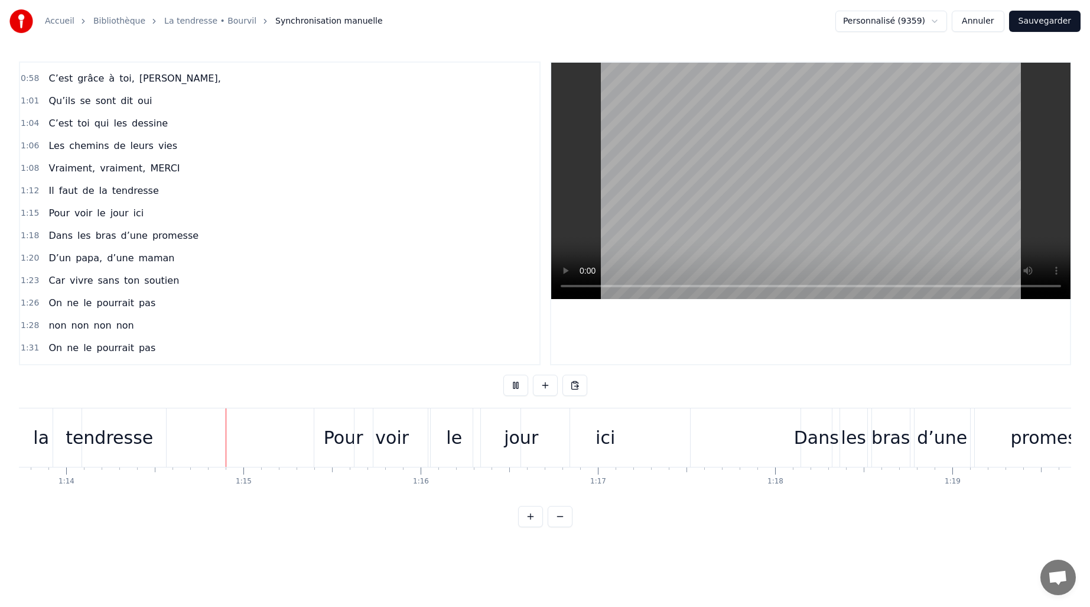
scroll to position [0, 13117]
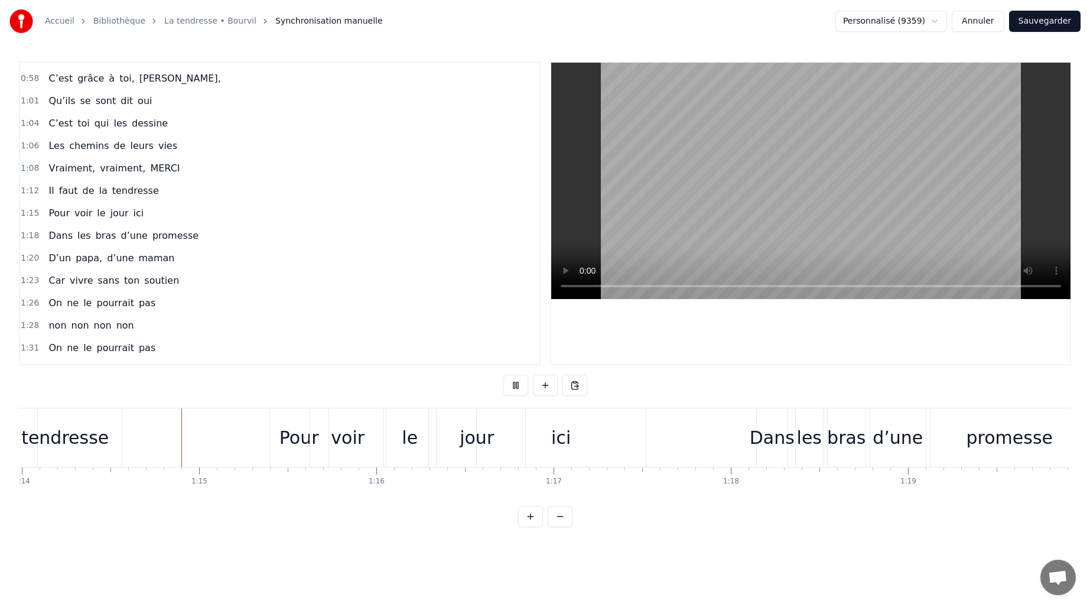
click at [517, 387] on button at bounding box center [516, 385] width 25 height 21
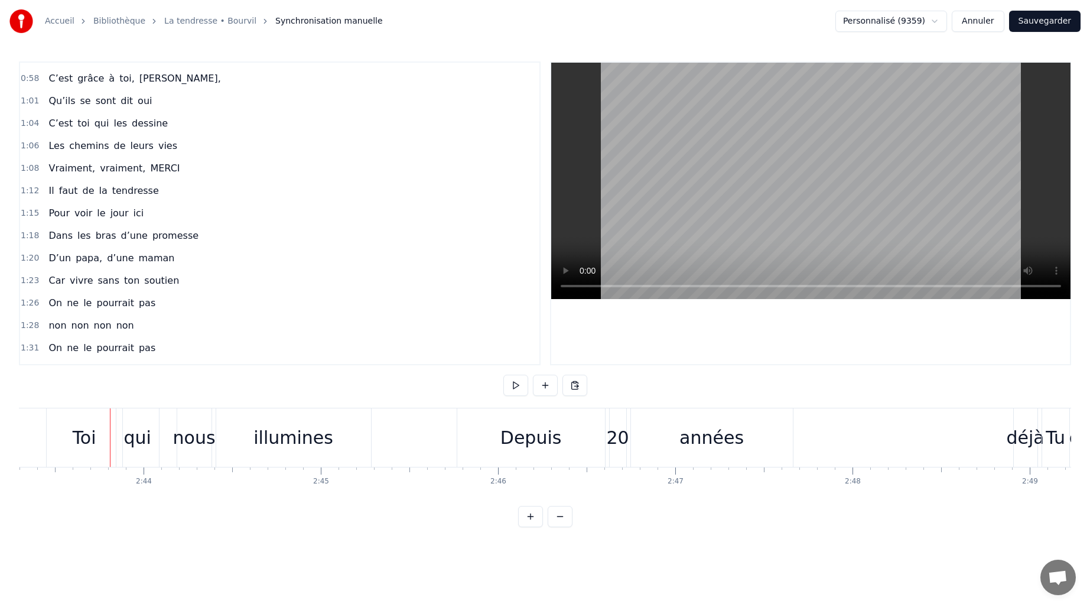
scroll to position [0, 28967]
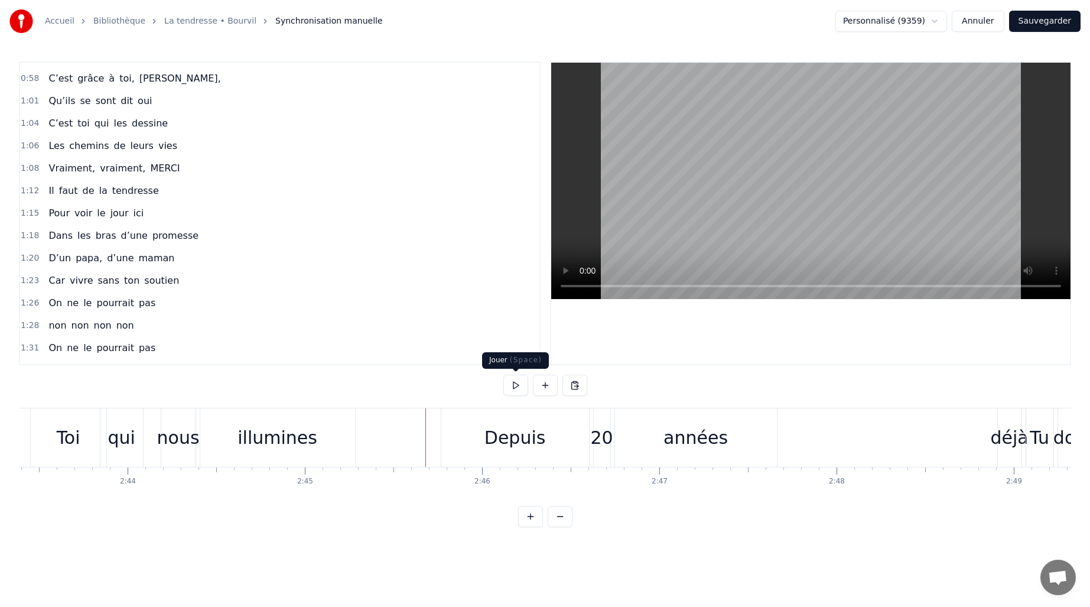
click at [516, 389] on button at bounding box center [516, 385] width 25 height 21
click at [1008, 431] on div "déjà" at bounding box center [1010, 437] width 38 height 27
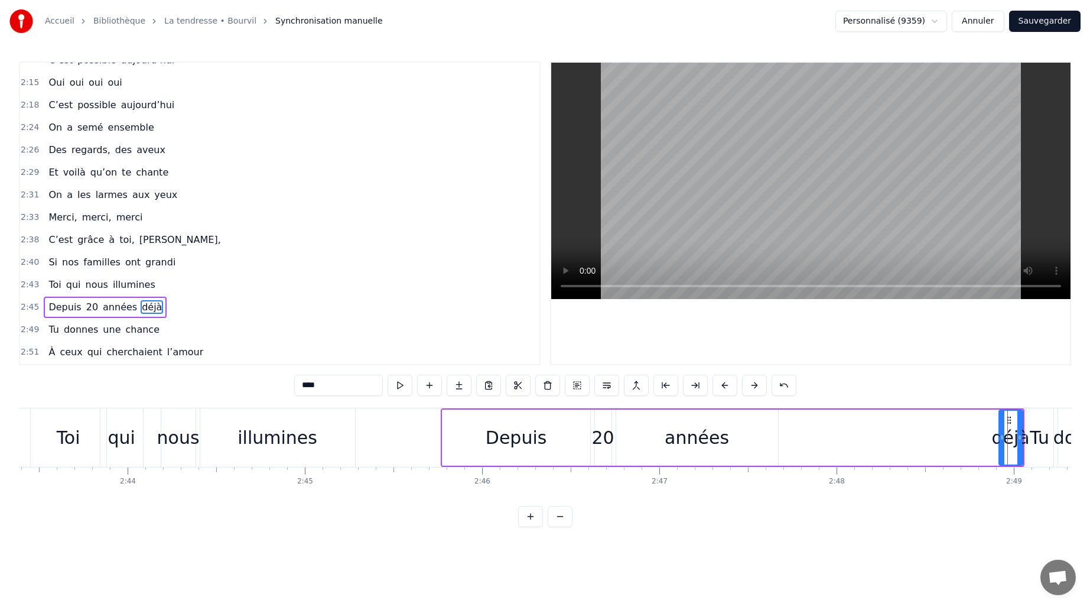
scroll to position [1001, 0]
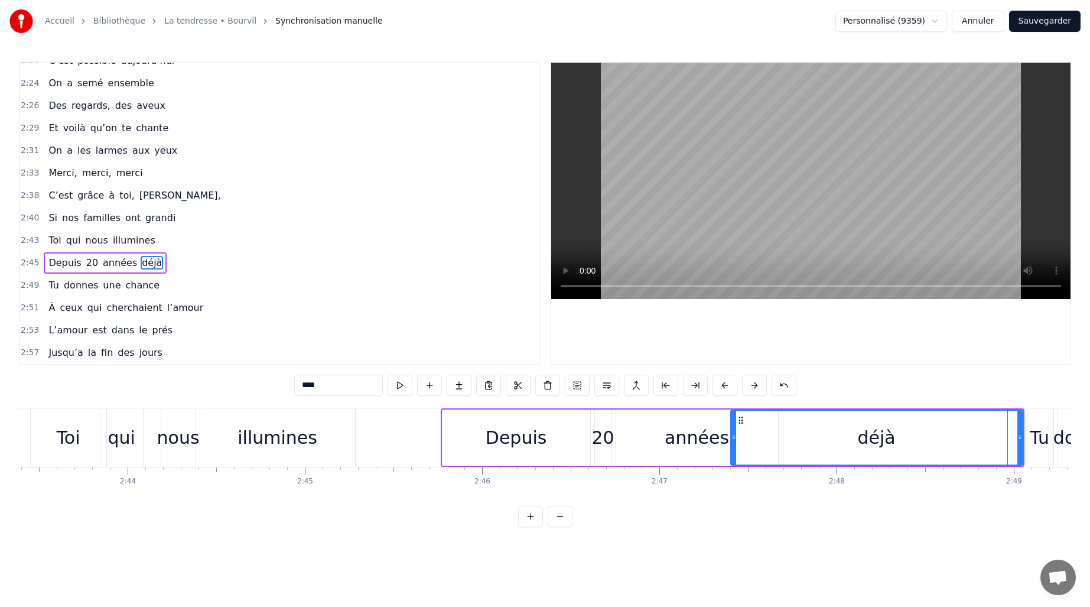
drag, startPoint x: 1002, startPoint y: 439, endPoint x: 733, endPoint y: 465, distance: 269.6
click at [733, 465] on div "déjà" at bounding box center [876, 438] width 293 height 56
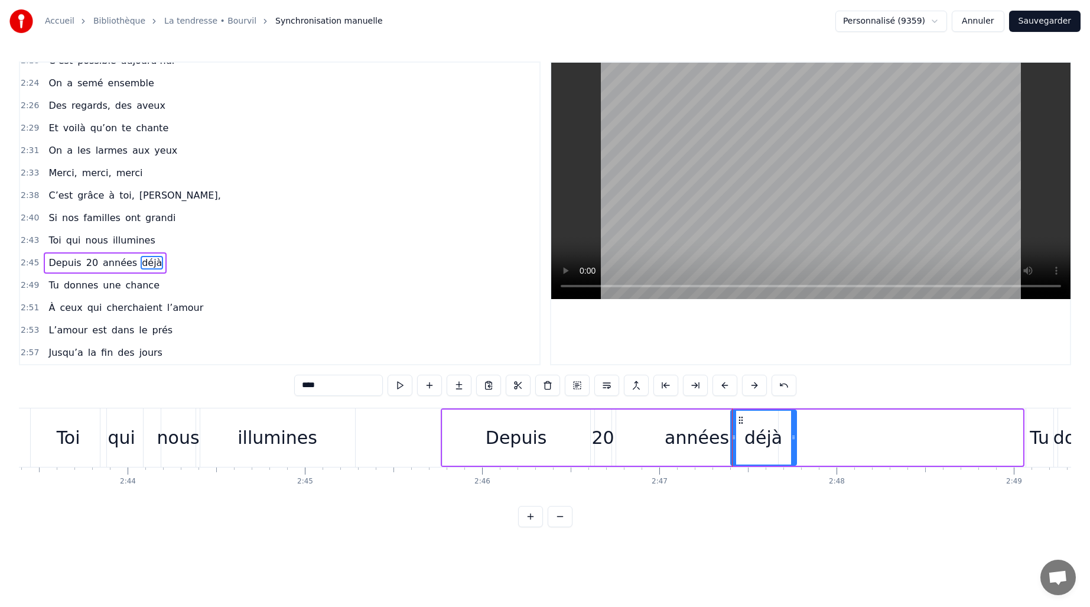
drag, startPoint x: 1021, startPoint y: 446, endPoint x: 785, endPoint y: 470, distance: 237.1
click at [794, 469] on div "C’est grâce à toi [PERSON_NAME] nous sommes tous ici Espoirs devenus vies Nous,…" at bounding box center [545, 452] width 1053 height 89
click at [687, 440] on div "années" at bounding box center [697, 437] width 64 height 27
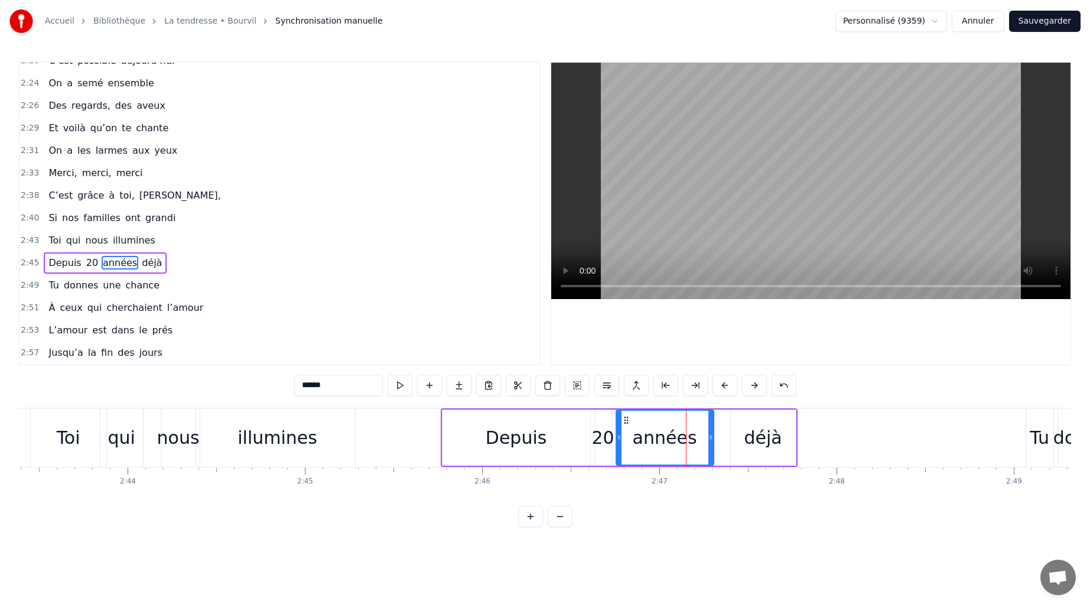
drag, startPoint x: 775, startPoint y: 438, endPoint x: 711, endPoint y: 446, distance: 64.9
click at [711, 446] on div at bounding box center [711, 438] width 5 height 54
click at [762, 439] on div "déjà" at bounding box center [764, 437] width 38 height 27
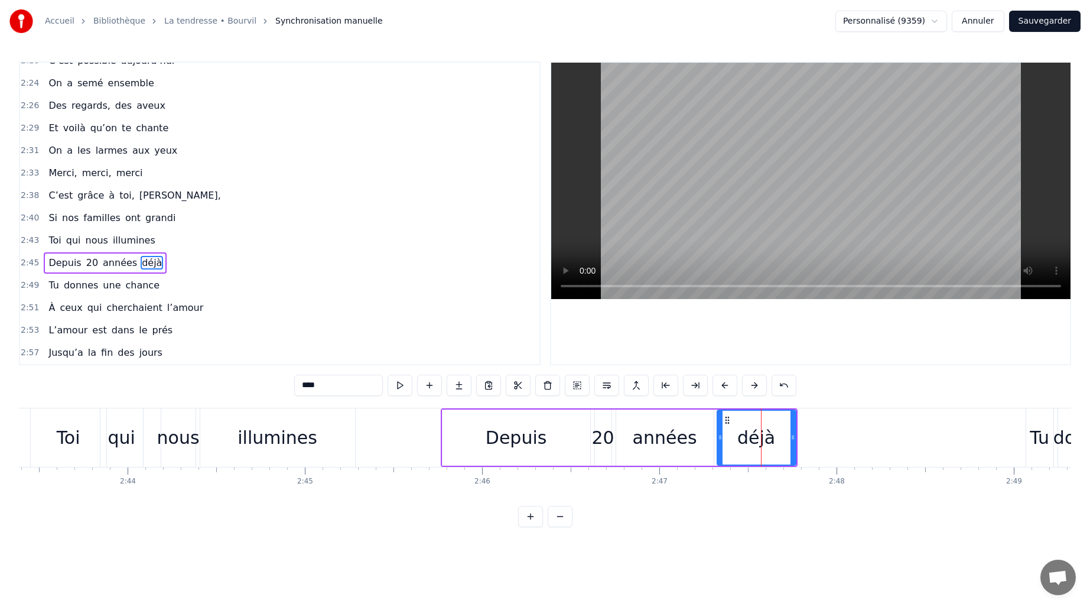
drag, startPoint x: 733, startPoint y: 440, endPoint x: 719, endPoint y: 440, distance: 14.2
click at [719, 440] on icon at bounding box center [720, 437] width 5 height 9
drag, startPoint x: 794, startPoint y: 440, endPoint x: 771, endPoint y: 440, distance: 22.5
click at [771, 440] on icon at bounding box center [770, 437] width 5 height 9
click at [522, 437] on div "Depuis" at bounding box center [516, 437] width 61 height 27
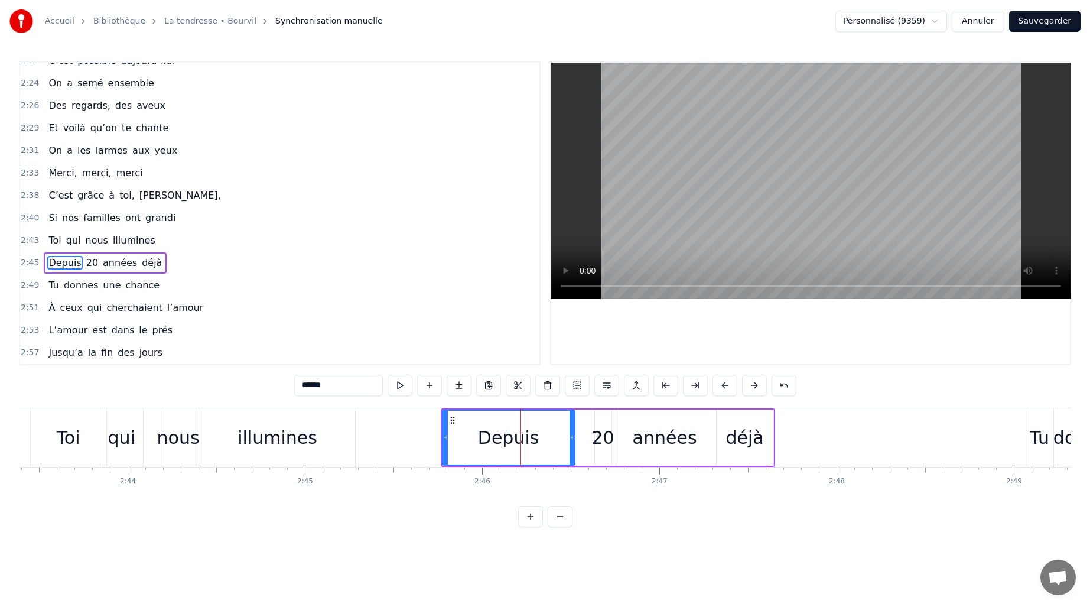
drag, startPoint x: 587, startPoint y: 437, endPoint x: 572, endPoint y: 438, distance: 15.4
click at [572, 438] on icon at bounding box center [572, 437] width 5 height 9
click at [600, 439] on div "20" at bounding box center [603, 437] width 22 height 27
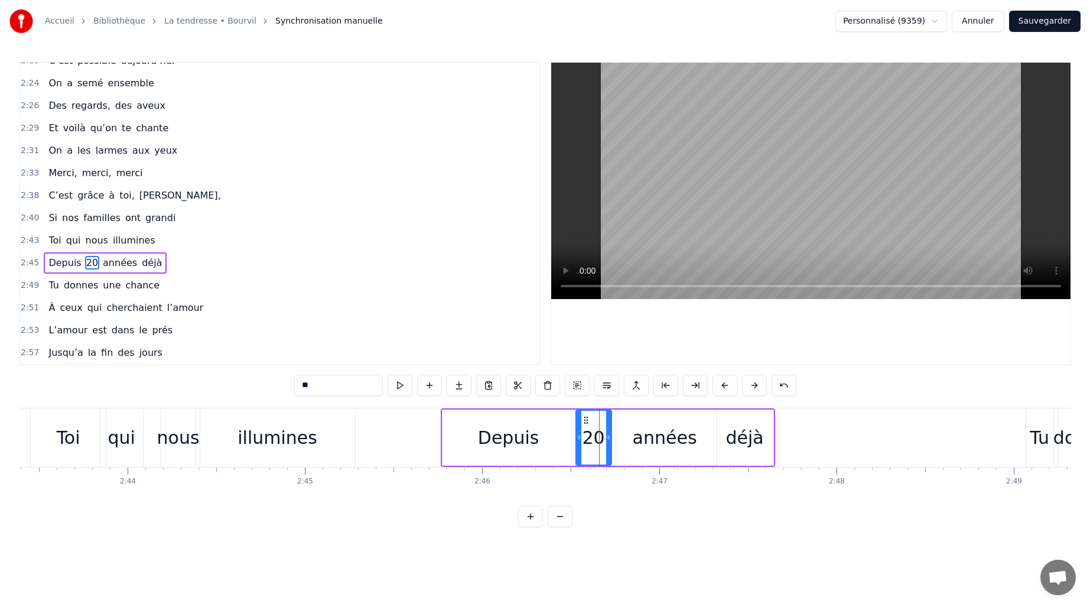
drag, startPoint x: 596, startPoint y: 439, endPoint x: 576, endPoint y: 443, distance: 21.1
click at [577, 443] on div at bounding box center [579, 438] width 5 height 54
drag, startPoint x: 577, startPoint y: 440, endPoint x: 570, endPoint y: 440, distance: 7.7
click at [570, 440] on icon at bounding box center [569, 437] width 5 height 9
click at [619, 446] on div "années" at bounding box center [665, 438] width 98 height 56
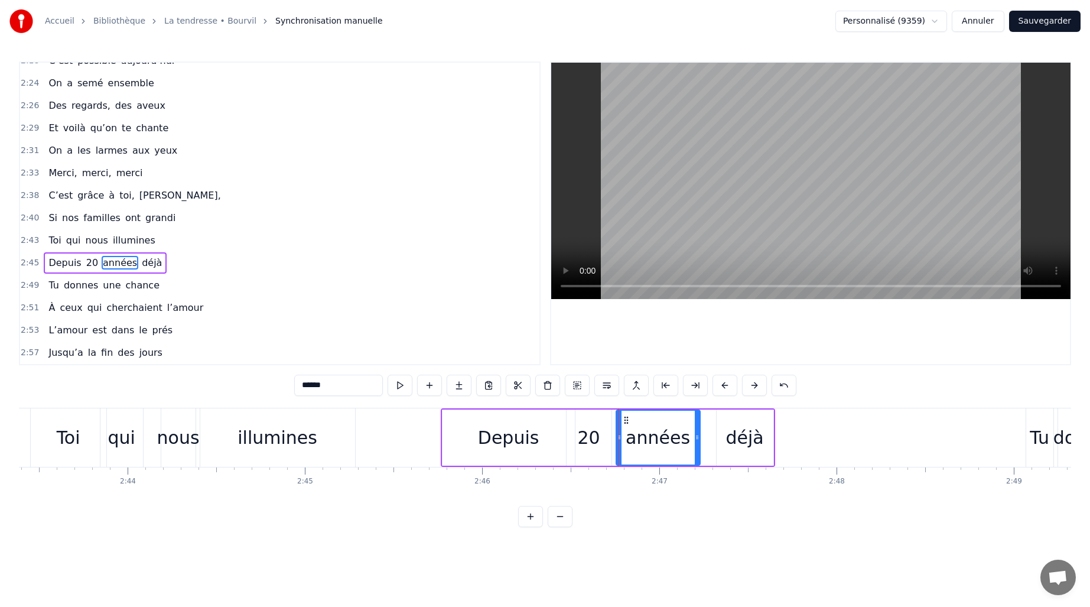
drag, startPoint x: 711, startPoint y: 436, endPoint x: 693, endPoint y: 439, distance: 17.9
click at [695, 439] on icon at bounding box center [697, 437] width 5 height 9
click at [746, 439] on div "déjà" at bounding box center [745, 437] width 38 height 27
type input "****"
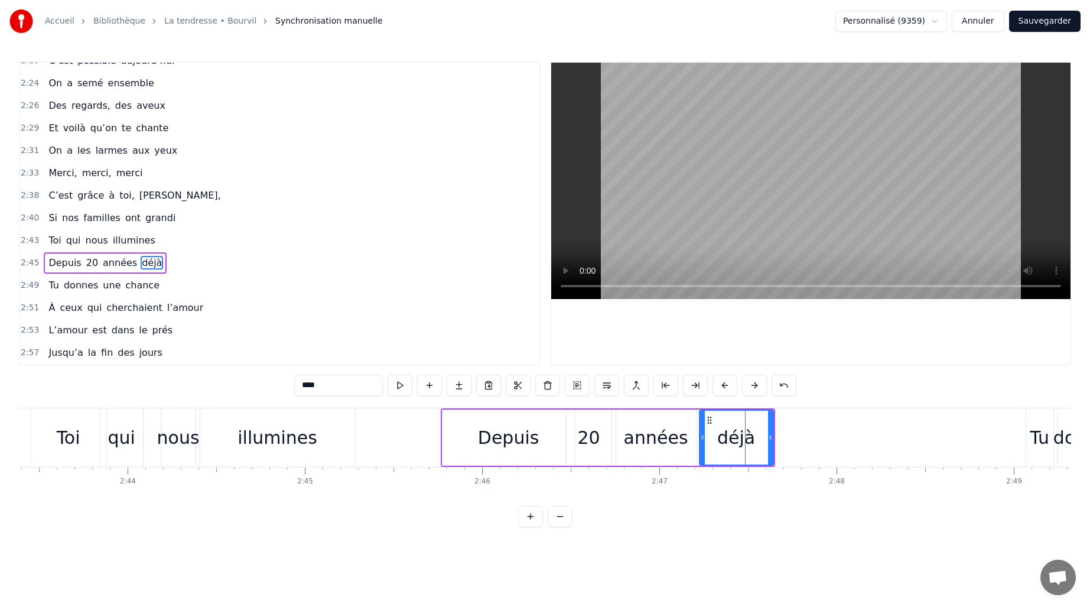
drag, startPoint x: 720, startPoint y: 438, endPoint x: 700, endPoint y: 439, distance: 20.1
click at [700, 439] on icon at bounding box center [702, 437] width 5 height 9
drag, startPoint x: 771, startPoint y: 434, endPoint x: 757, endPoint y: 436, distance: 14.4
click at [757, 436] on icon at bounding box center [758, 437] width 5 height 9
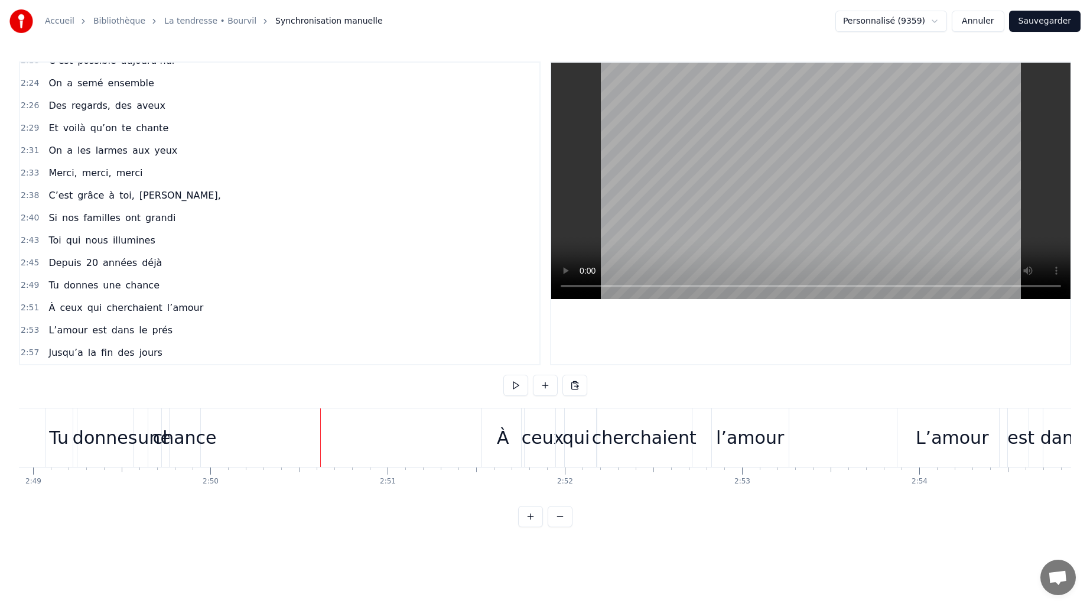
scroll to position [0, 29028]
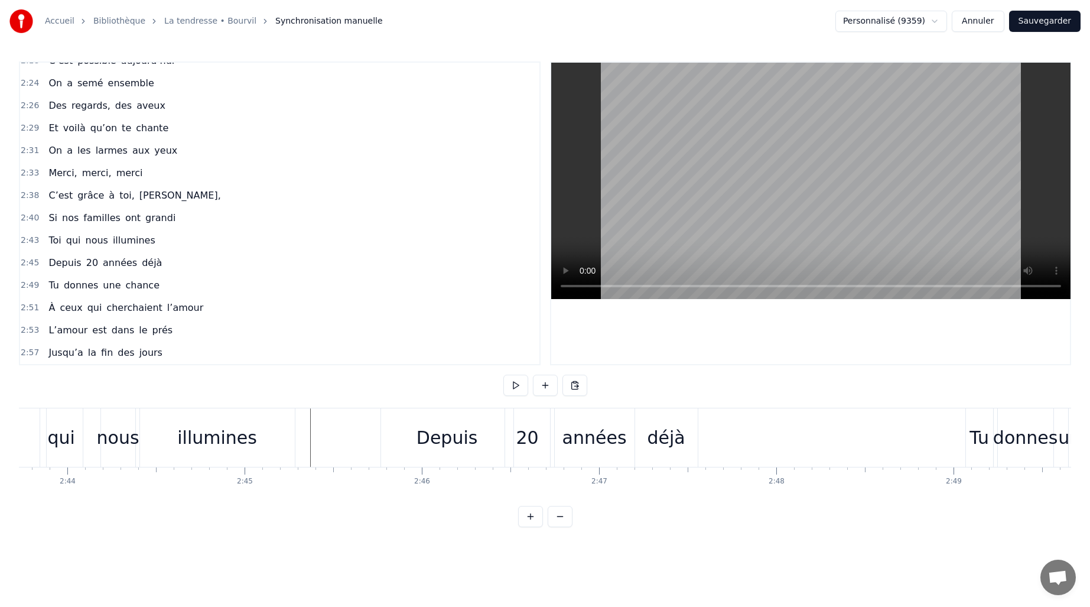
click at [344, 495] on div "C’est grâce à toi [PERSON_NAME] nous sommes tous ici Espoirs devenus vies Nous,…" at bounding box center [545, 452] width 1053 height 89
click at [337, 495] on div "C’est grâce à toi [PERSON_NAME] nous sommes tous ici Espoirs devenus vies Nous,…" at bounding box center [545, 452] width 1053 height 89
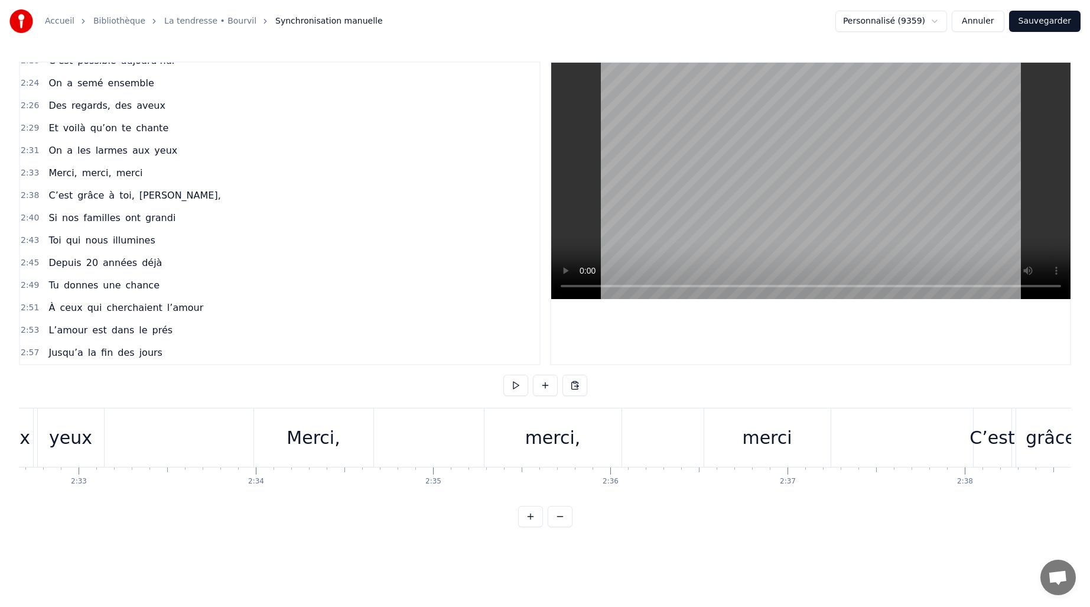
scroll to position [0, 27048]
click at [668, 411] on div "Merci, merci, merci" at bounding box center [562, 437] width 580 height 59
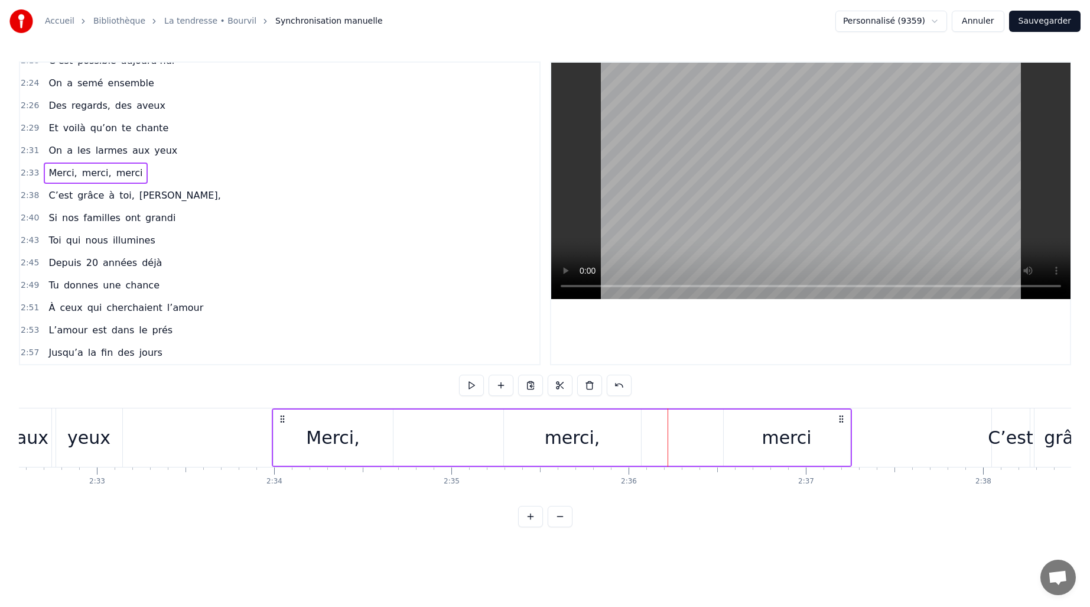
drag, startPoint x: 883, startPoint y: 385, endPoint x: 861, endPoint y: 389, distance: 22.3
click at [881, 386] on div "0:11 C’est grâce à toi [PERSON_NAME] 0:13 Que nous sommes tous ici 0:16 Espoirs…" at bounding box center [545, 294] width 1053 height 466
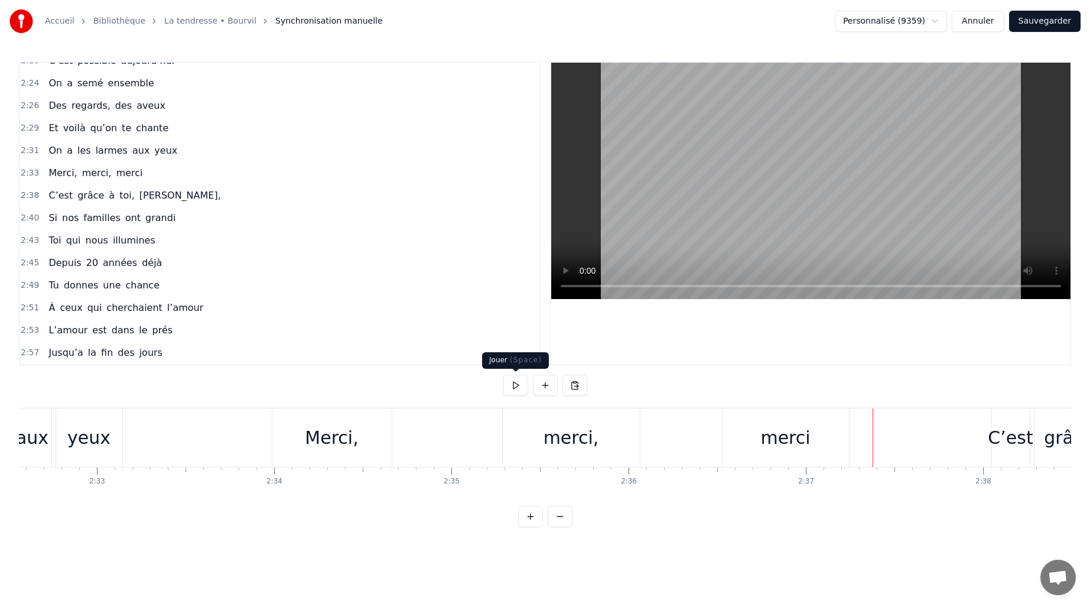
click at [516, 392] on button at bounding box center [516, 385] width 25 height 21
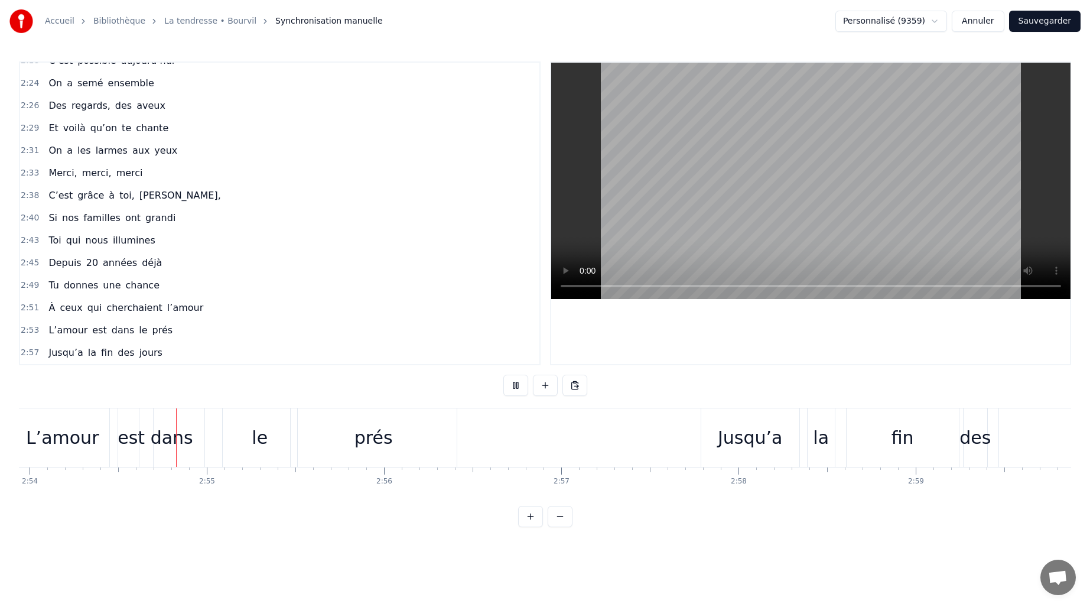
scroll to position [0, 30839]
click at [518, 392] on button at bounding box center [516, 385] width 25 height 21
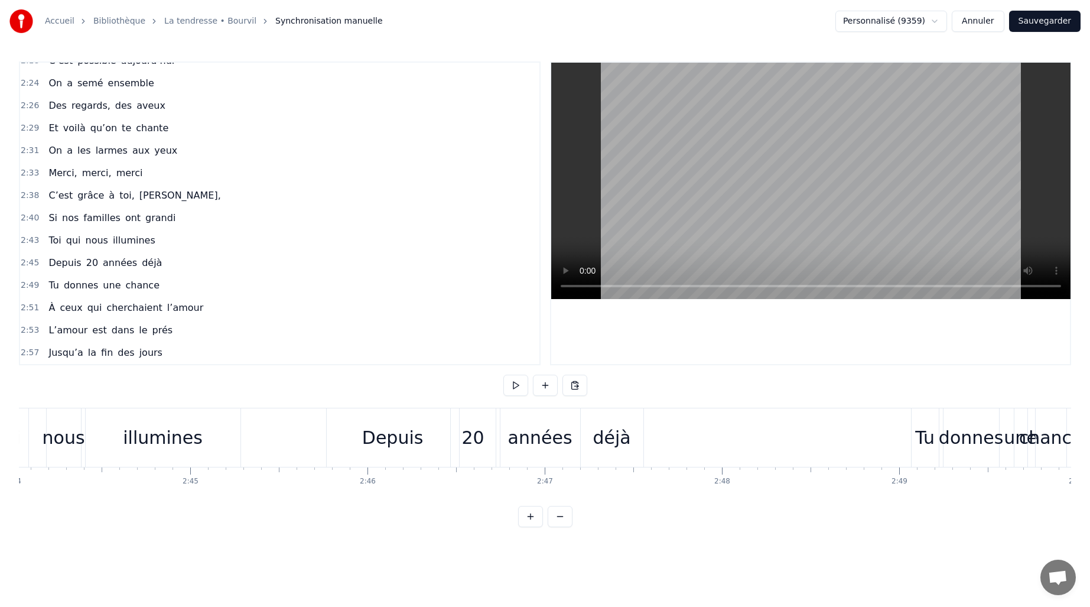
scroll to position [0, 29064]
click at [1047, 25] on button "Sauvegarder" at bounding box center [1045, 21] width 72 height 21
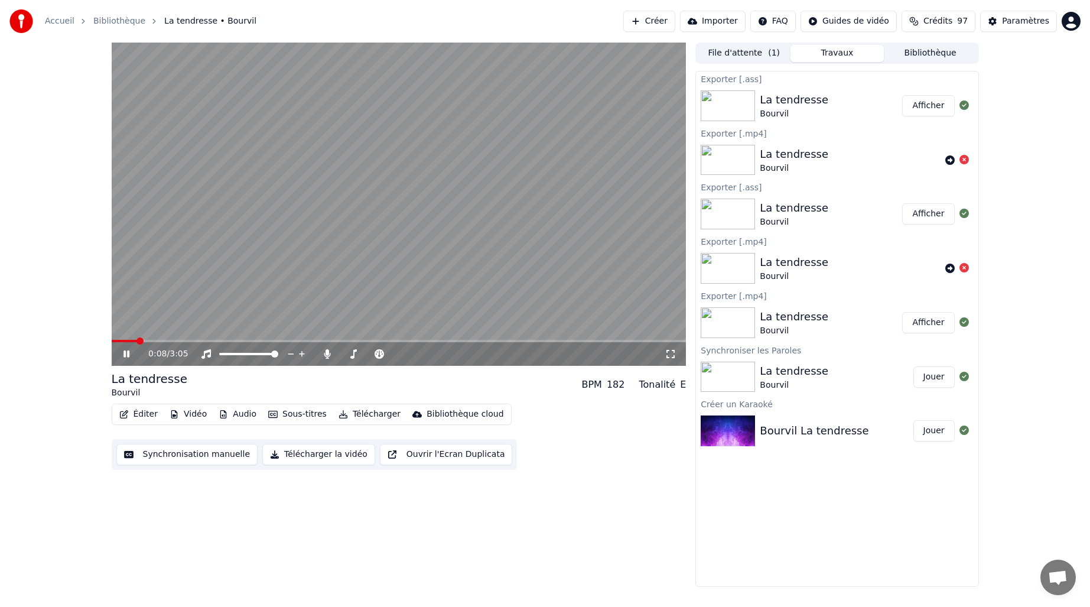
click at [126, 354] on icon at bounding box center [135, 353] width 28 height 9
click at [469, 342] on span at bounding box center [399, 341] width 575 height 2
click at [126, 353] on icon at bounding box center [126, 354] width 7 height 8
click at [126, 353] on icon at bounding box center [135, 353] width 28 height 9
click at [338, 454] on button "Télécharger la vidéo" at bounding box center [318, 454] width 113 height 21
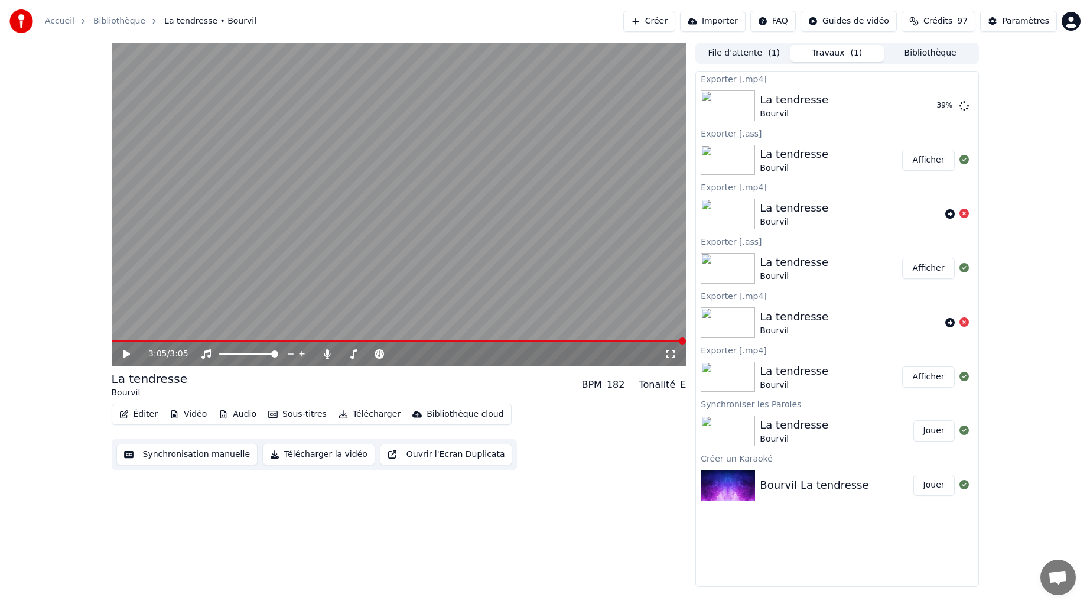
click at [686, 337] on span at bounding box center [682, 340] width 7 height 7
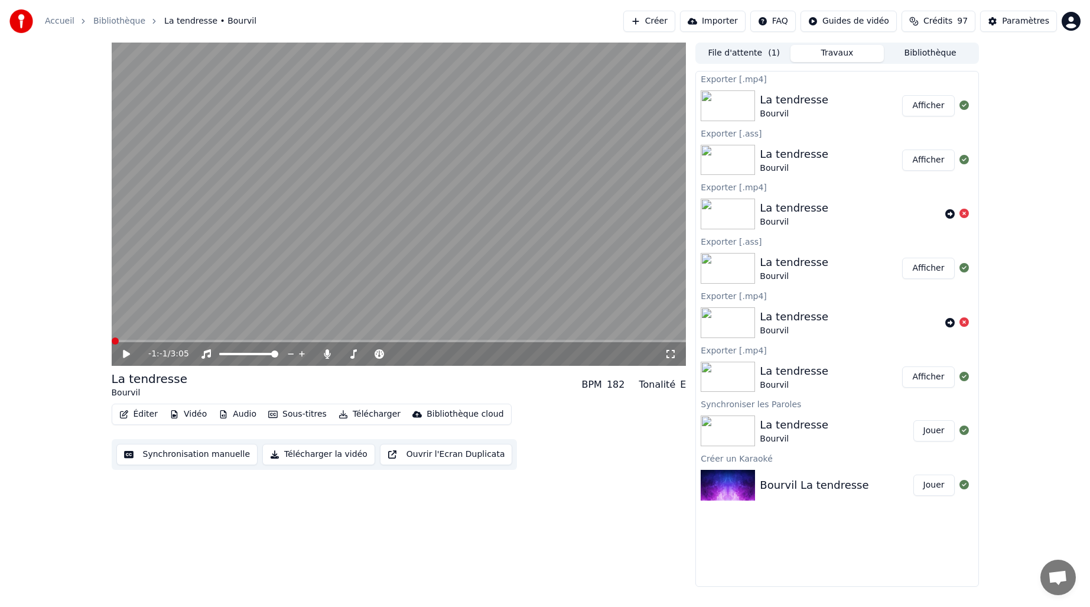
click at [927, 108] on button "Afficher" at bounding box center [928, 105] width 52 height 21
click at [921, 103] on button "Afficher" at bounding box center [928, 105] width 52 height 21
click at [329, 354] on icon at bounding box center [327, 353] width 7 height 9
click at [122, 355] on icon at bounding box center [135, 353] width 28 height 9
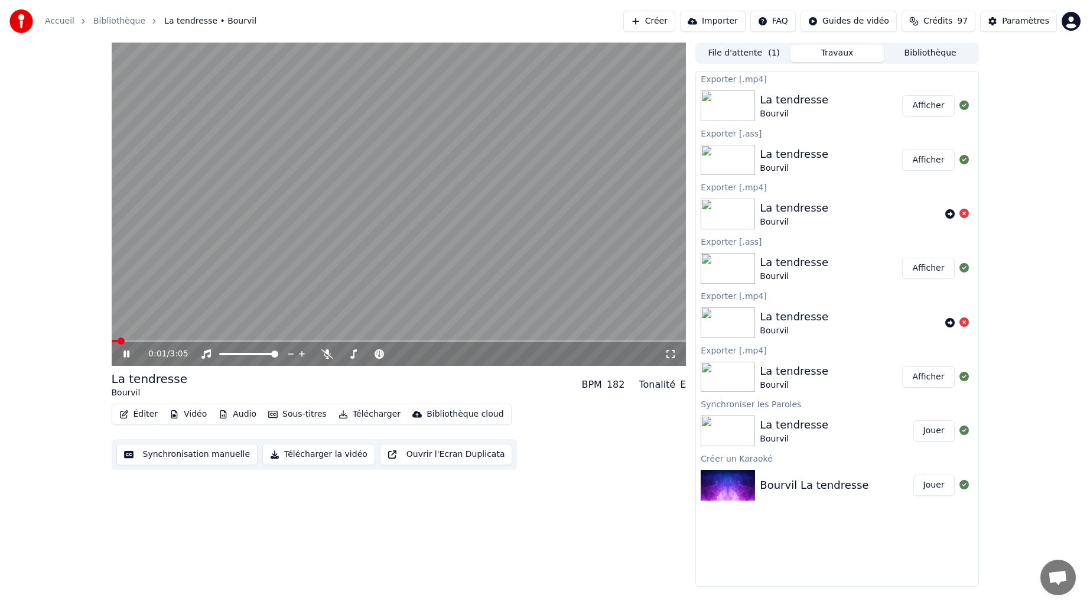
click at [128, 353] on icon at bounding box center [127, 353] width 6 height 7
click at [127, 353] on icon at bounding box center [126, 354] width 7 height 8
click at [131, 353] on icon at bounding box center [135, 353] width 28 height 9
click at [338, 454] on button "Télécharger la vidéo" at bounding box center [318, 454] width 113 height 21
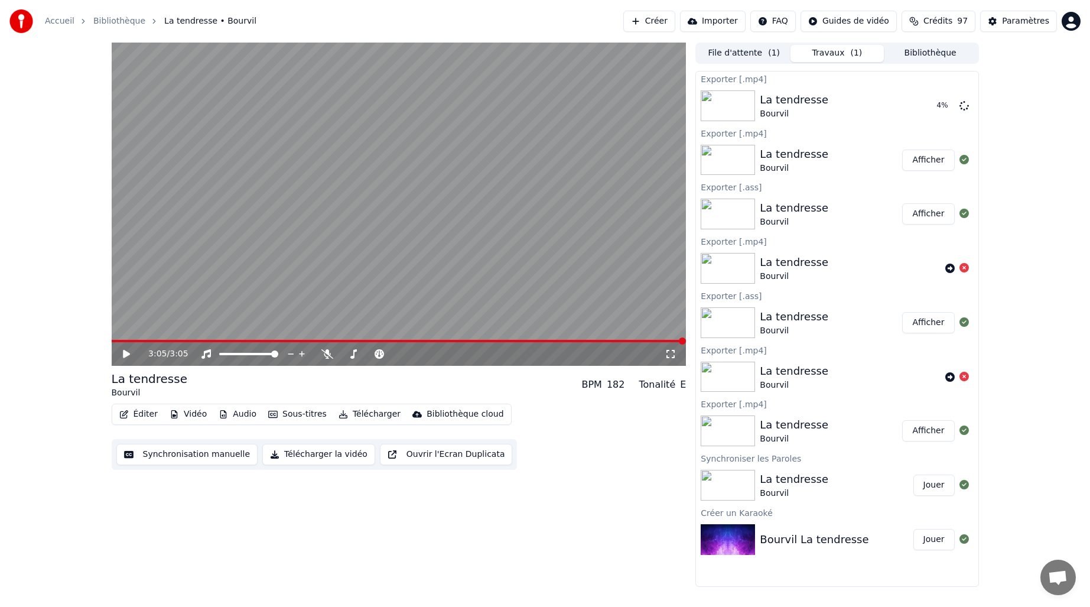
click at [686, 343] on span at bounding box center [682, 340] width 7 height 7
click at [687, 340] on span at bounding box center [399, 341] width 575 height 2
click at [929, 106] on button "Afficher" at bounding box center [928, 105] width 52 height 21
